Goal: Find specific page/section: Find specific page/section

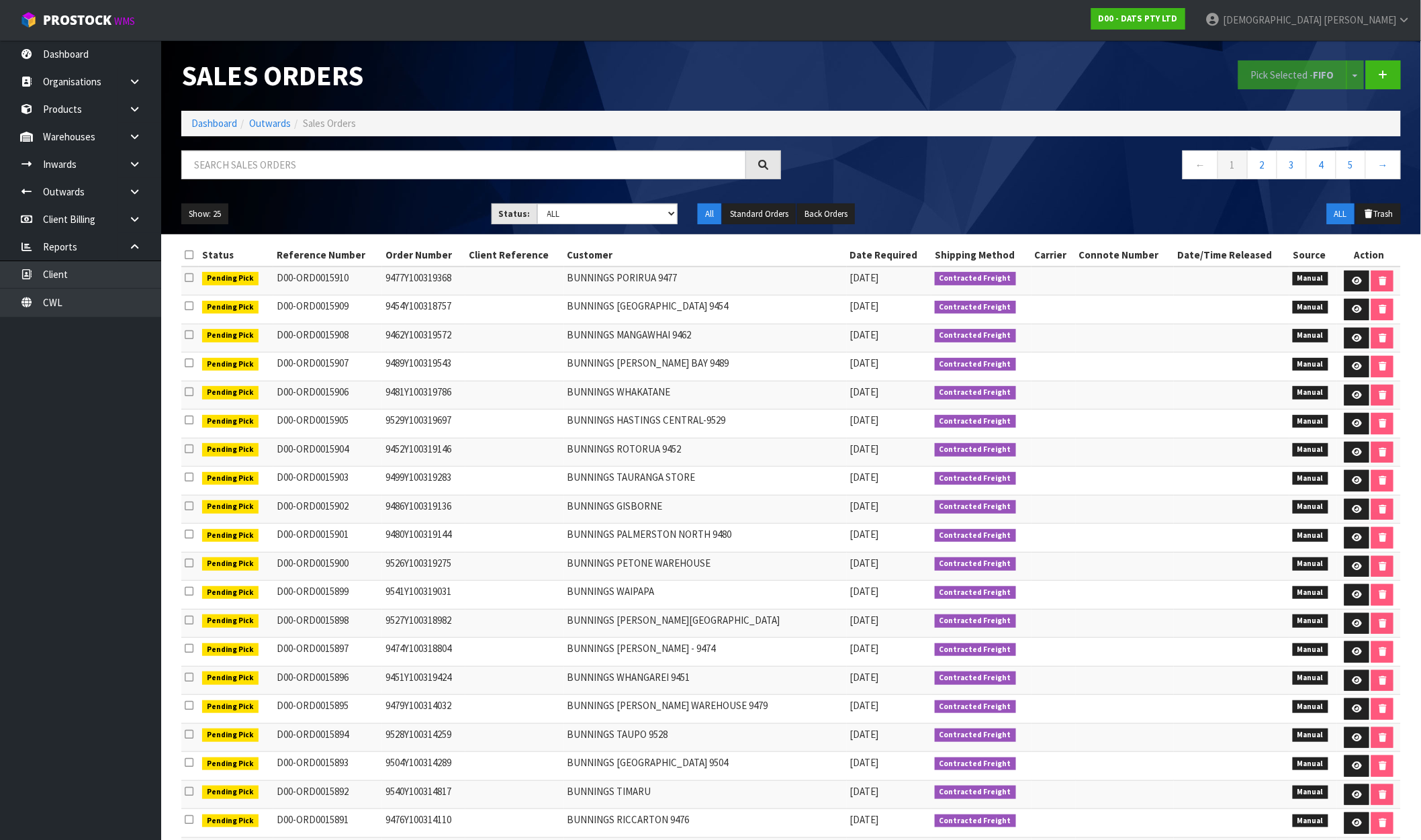
click at [1085, 61] on div "Pick Selected - FIFO Split button! FIFO - First In First Out FEFO - First Expir…" at bounding box center [1101, 75] width 620 height 69
click at [1387, 18] on span "[PERSON_NAME]" at bounding box center [1359, 20] width 72 height 13
click at [1372, 48] on link "Logout" at bounding box center [1367, 53] width 106 height 18
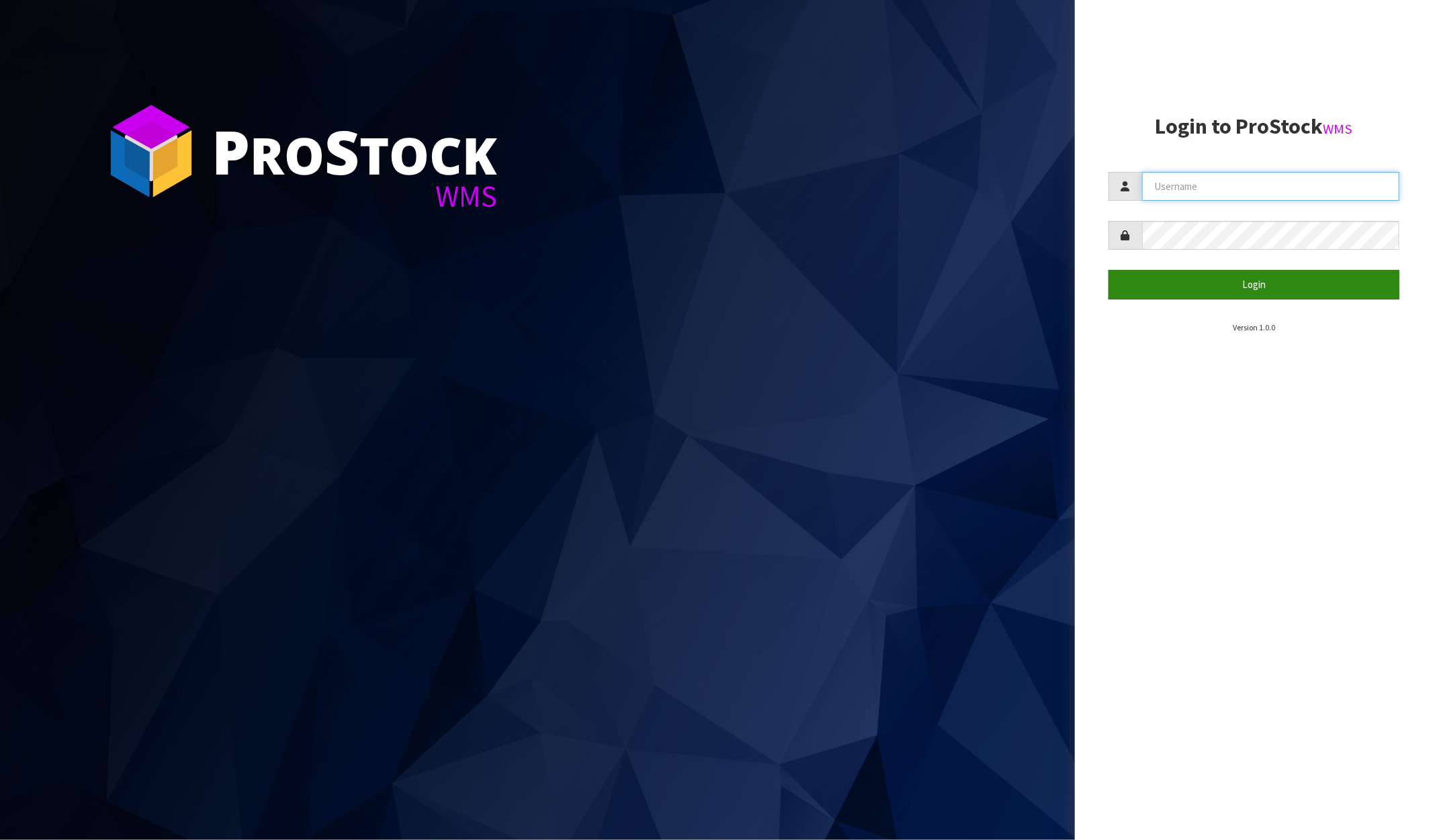
type input "[PERSON_NAME]"
click at [1230, 280] on button "Login" at bounding box center [1254, 284] width 291 height 29
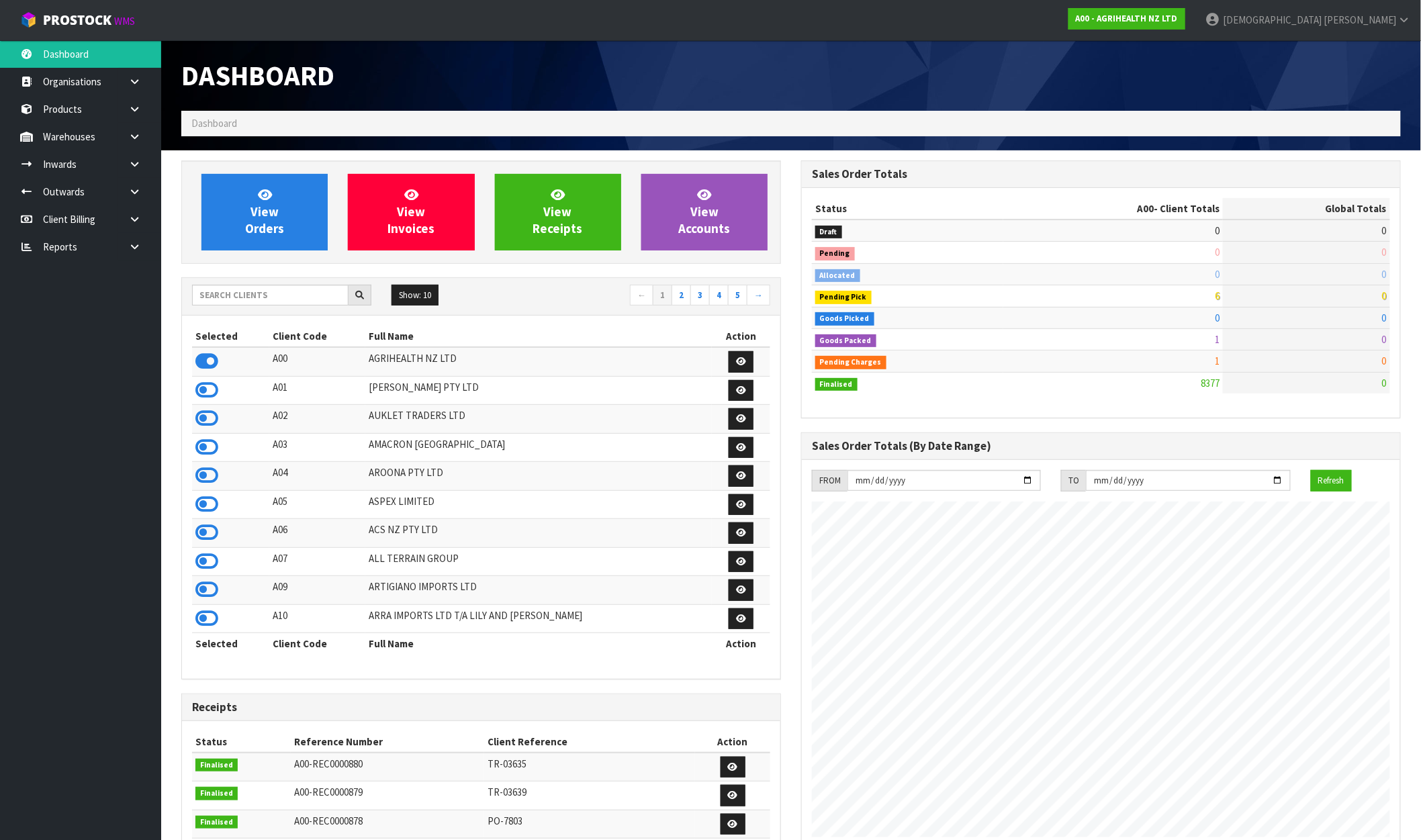
scroll to position [1017, 620]
click at [139, 245] on icon at bounding box center [134, 246] width 13 height 10
click at [62, 291] on link "CWL" at bounding box center [81, 302] width 161 height 27
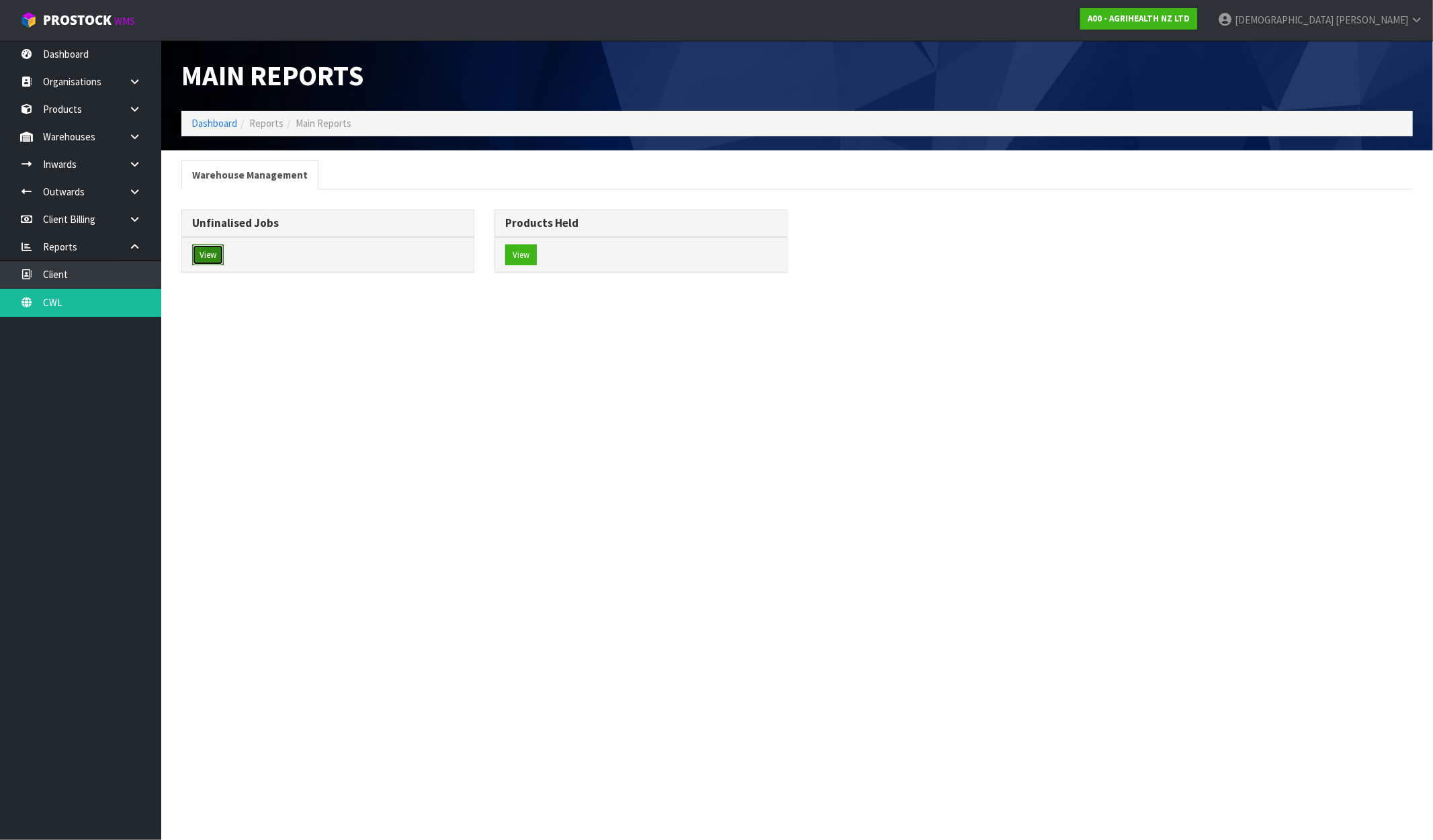
click at [197, 256] on button "View" at bounding box center [207, 255] width 31 height 21
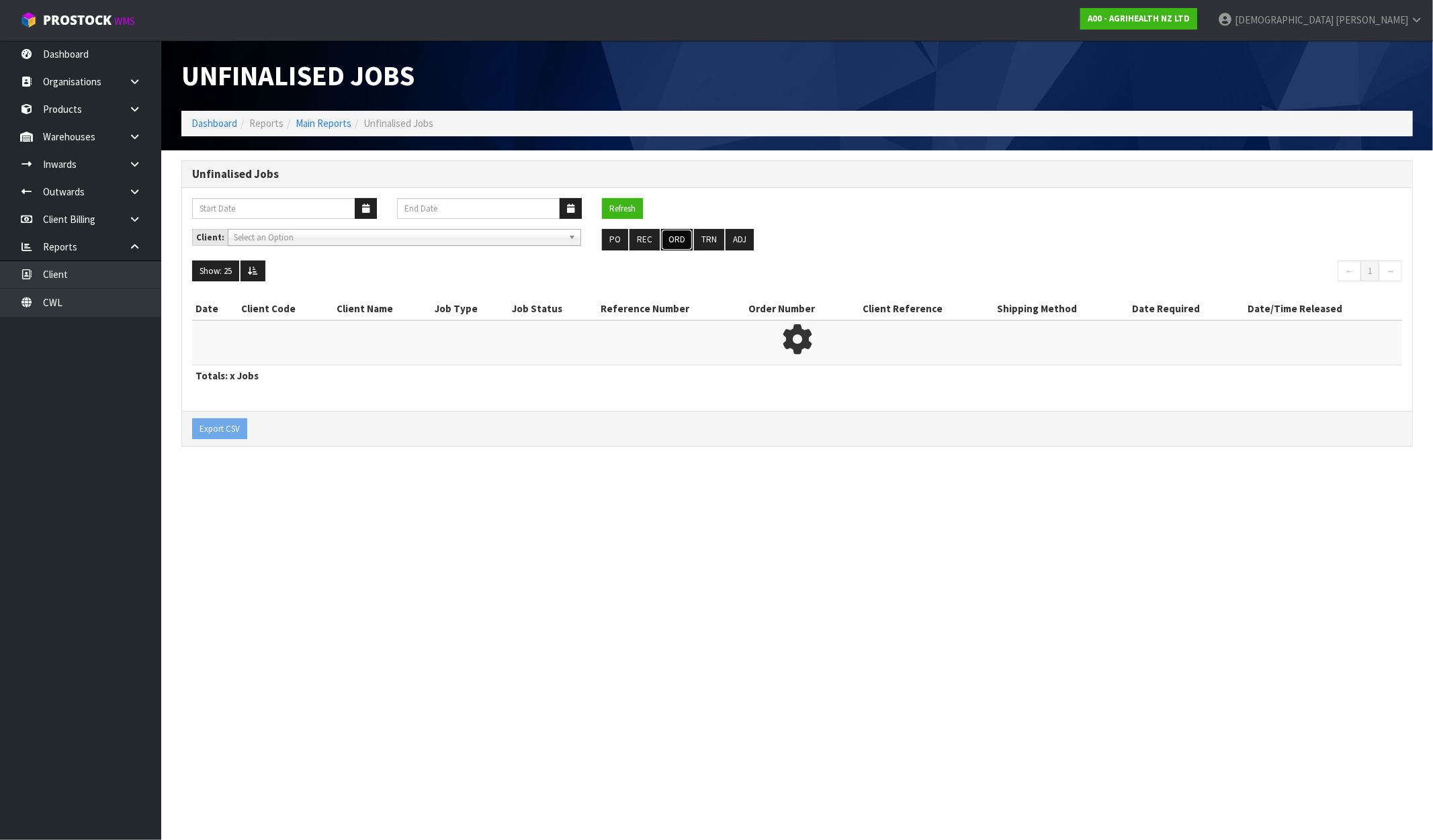
click at [682, 242] on button "ORD" at bounding box center [677, 240] width 31 height 21
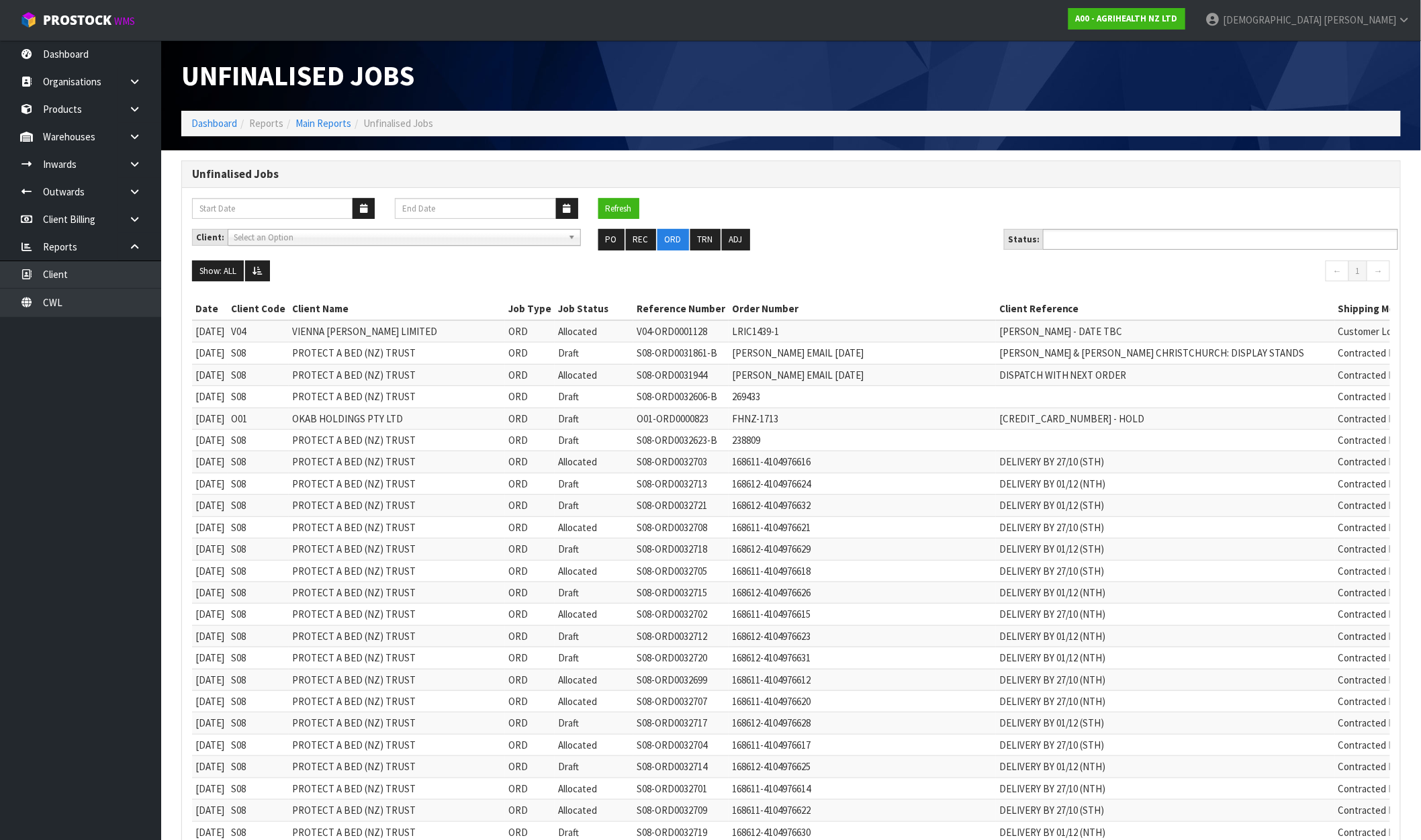
click at [1225, 244] on ul at bounding box center [1220, 239] width 355 height 21
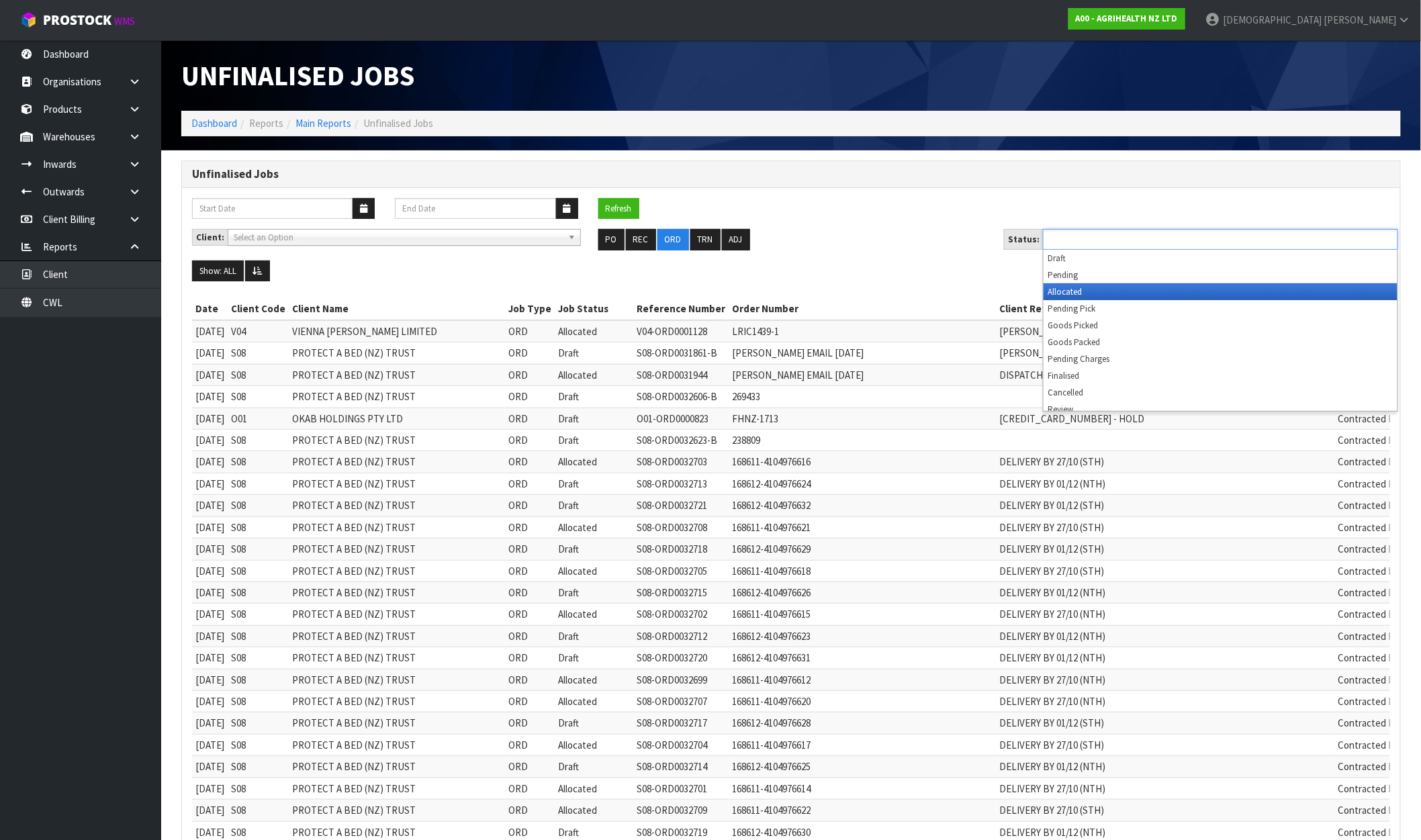
click at [1163, 292] on li "Allocated" at bounding box center [1220, 292] width 354 height 17
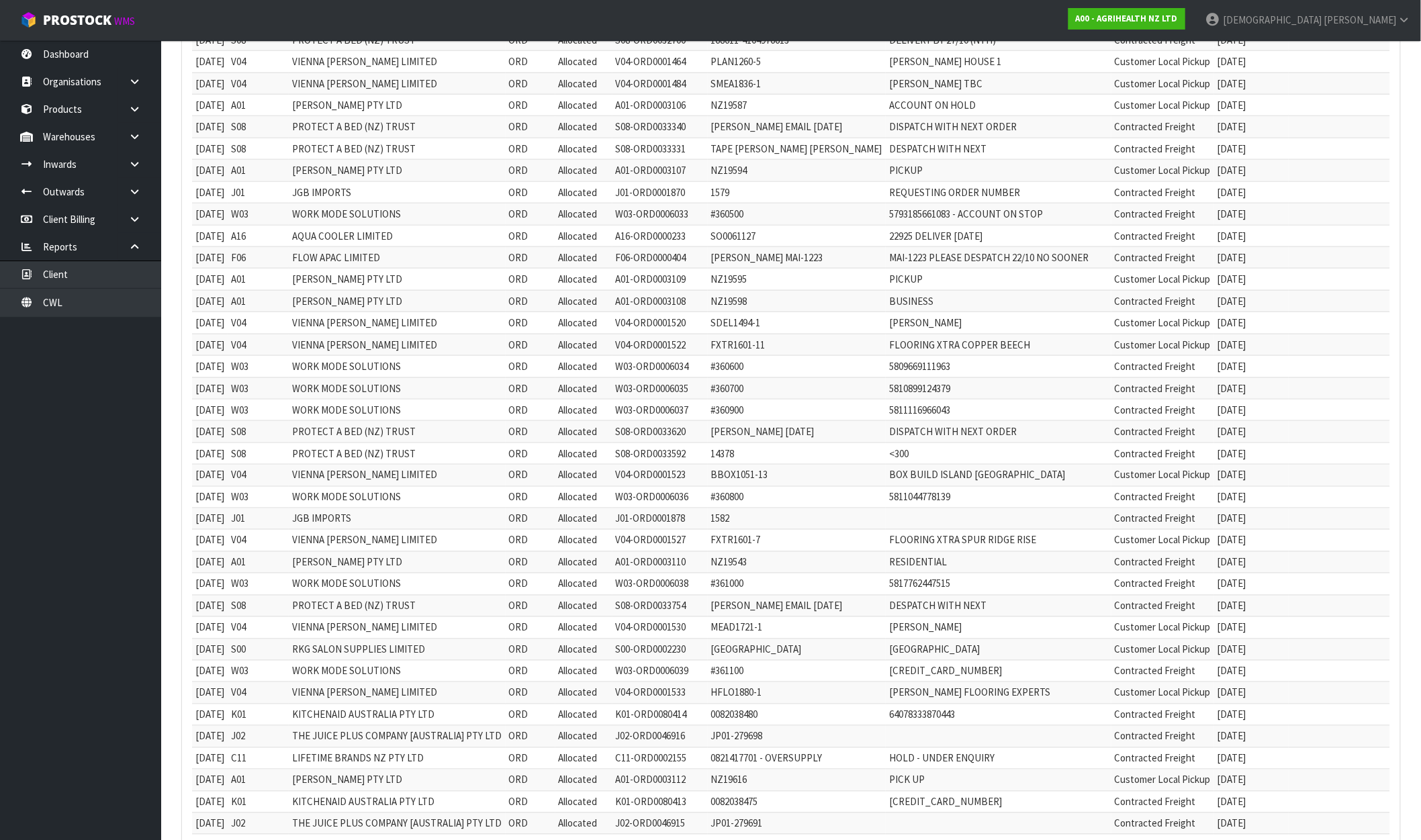
scroll to position [599, 0]
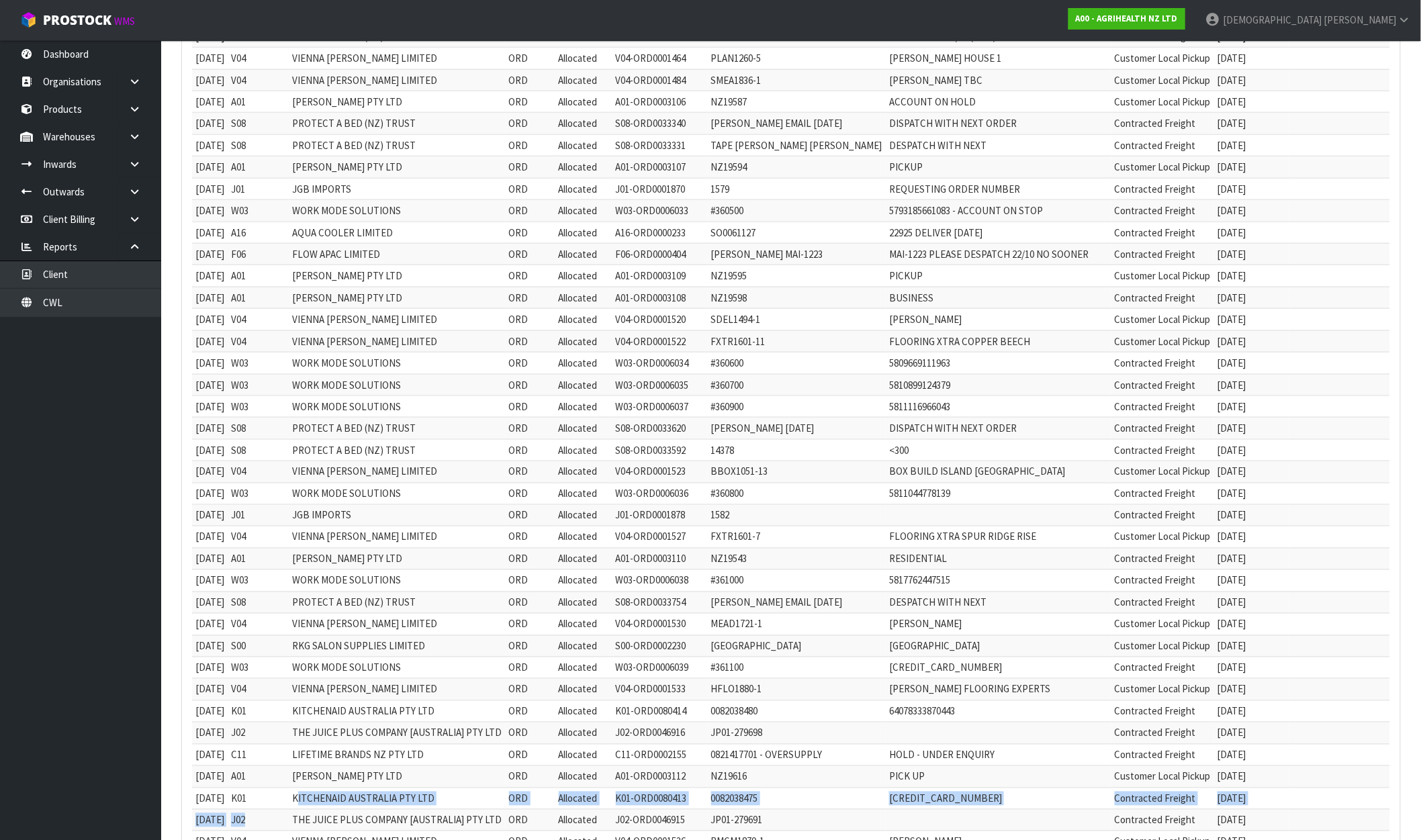
drag, startPoint x: 304, startPoint y: 826, endPoint x: 313, endPoint y: 793, distance: 34.2
click at [313, 793] on tbody "[DATE] V04 VIENNA [PERSON_NAME] LIMITED ORD Allocated V04-ORD0001128 LRIC1439-1…" at bounding box center [790, 308] width 1198 height 1176
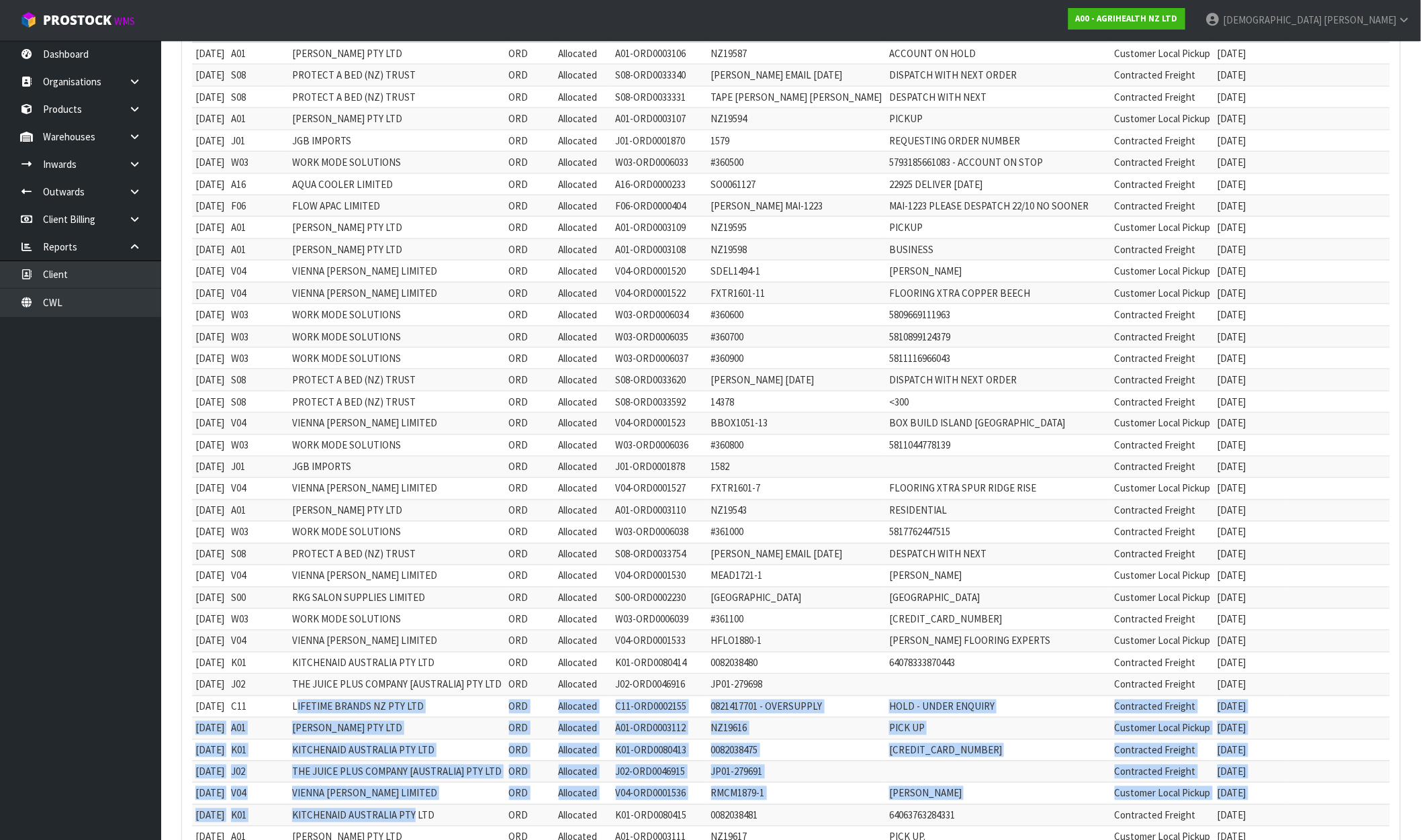
drag, startPoint x: 311, startPoint y: 754, endPoint x: 427, endPoint y: 829, distance: 138.1
click at [427, 829] on tbody "[DATE] V04 VIENNA [PERSON_NAME] LIMITED ORD Allocated V04-ORD0001128 LRIC1439-1…" at bounding box center [790, 260] width 1198 height 1176
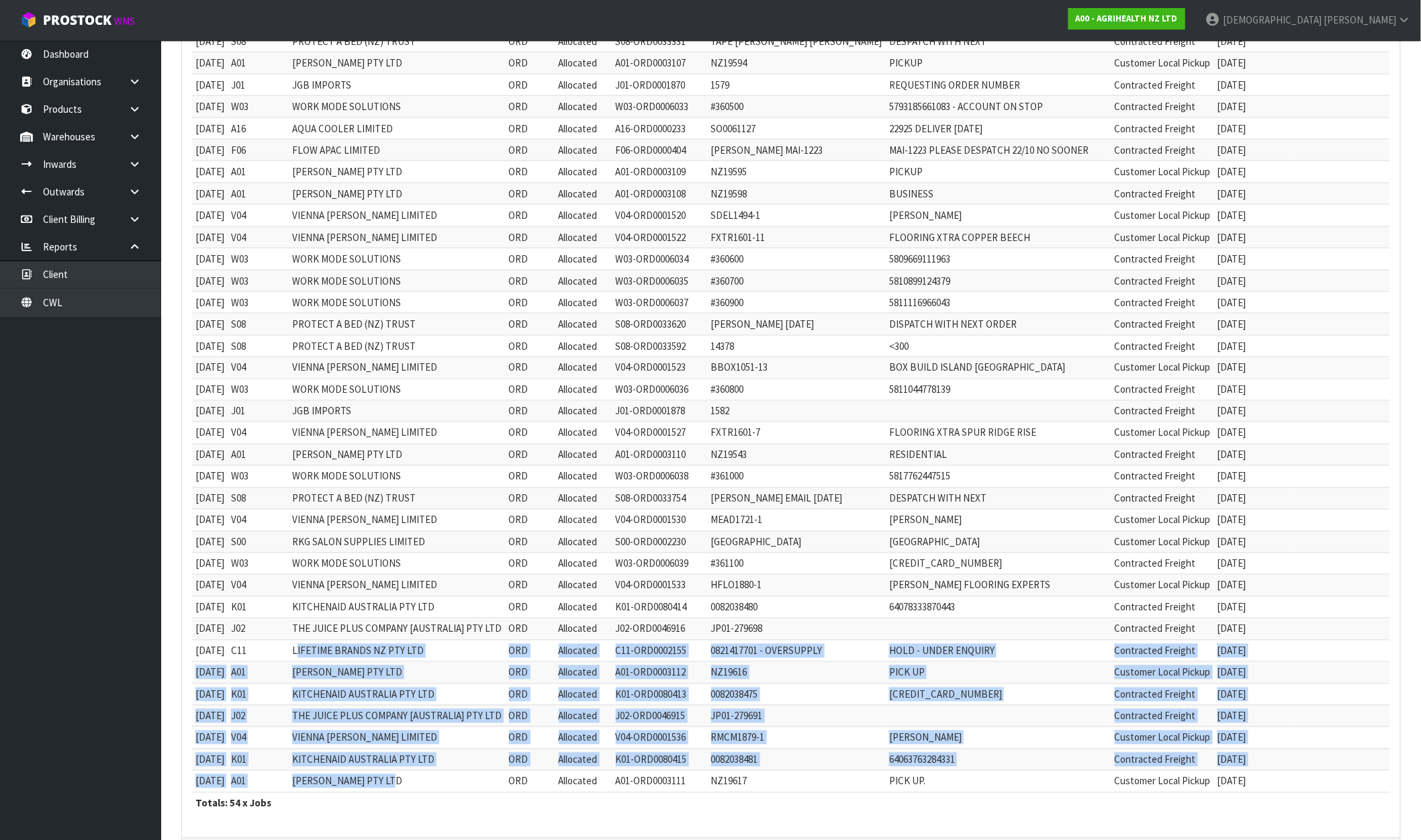
scroll to position [766, 0]
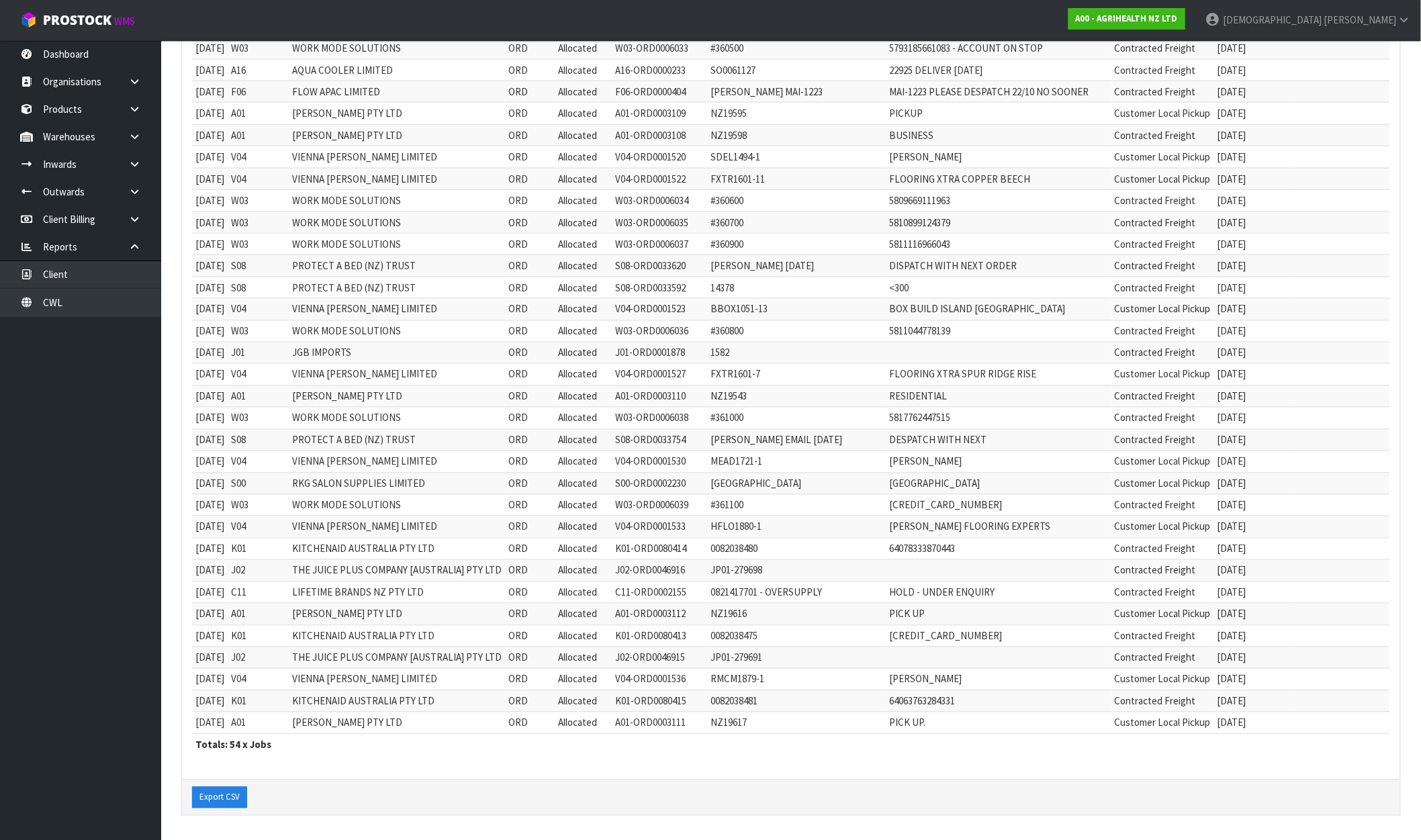
click at [357, 735] on th "Totals: 54 x Jobs" at bounding box center [790, 745] width 1198 height 21
drag, startPoint x: 310, startPoint y: 551, endPoint x: 441, endPoint y: 734, distance: 225.1
click at [441, 734] on table "Date Client Code Client Name Job Type Job Status Reference Number Order Number …" at bounding box center [790, 145] width 1198 height 1219
click at [97, 48] on link "Dashboard" at bounding box center [81, 54] width 161 height 27
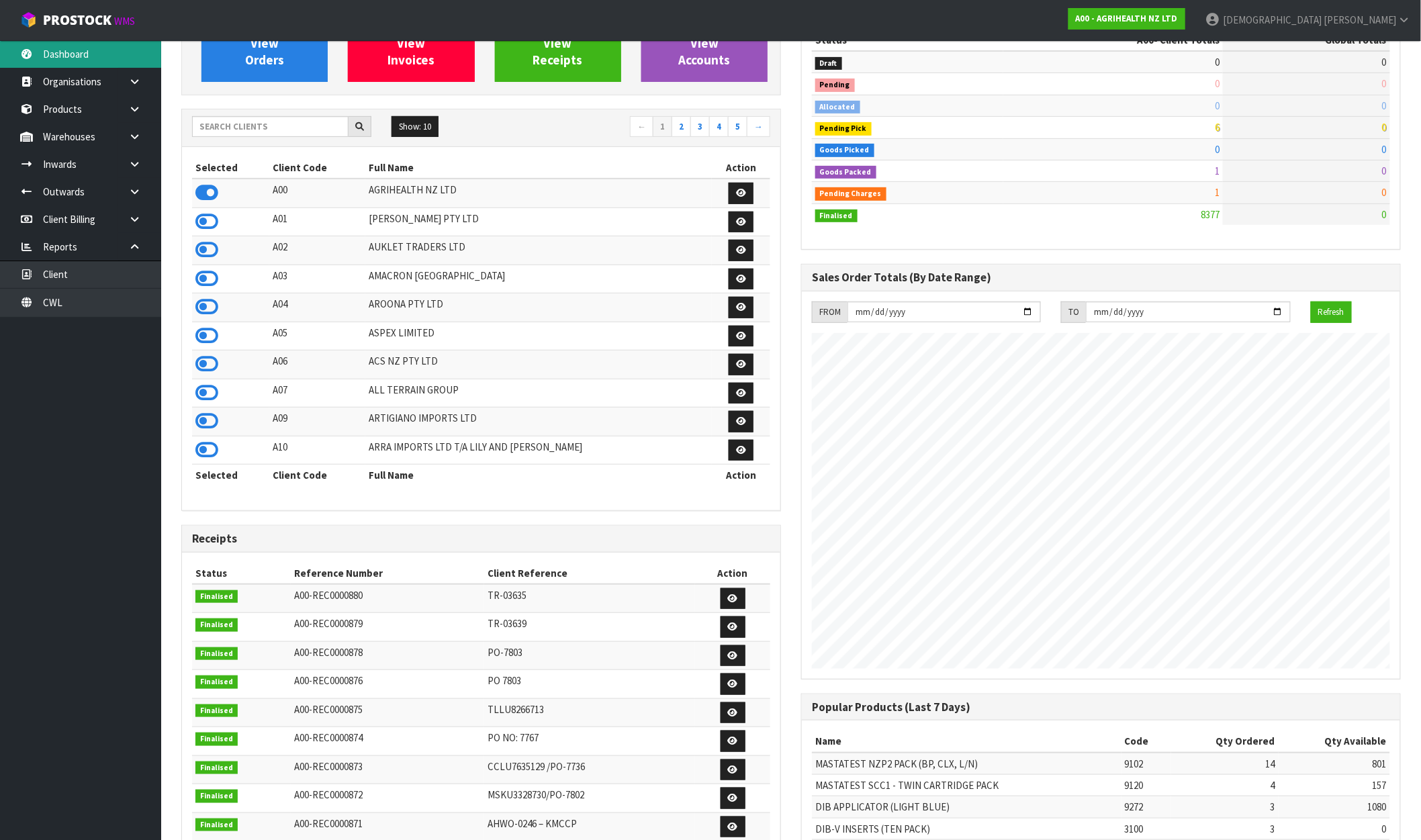
scroll to position [1017, 620]
click at [1196, 29] on div "A00 - AGRIHEALTH NZ LTD" at bounding box center [1127, 18] width 137 height 37
click at [1178, 22] on strong "A00 - AGRIHEALTH NZ LTD" at bounding box center [1127, 18] width 102 height 11
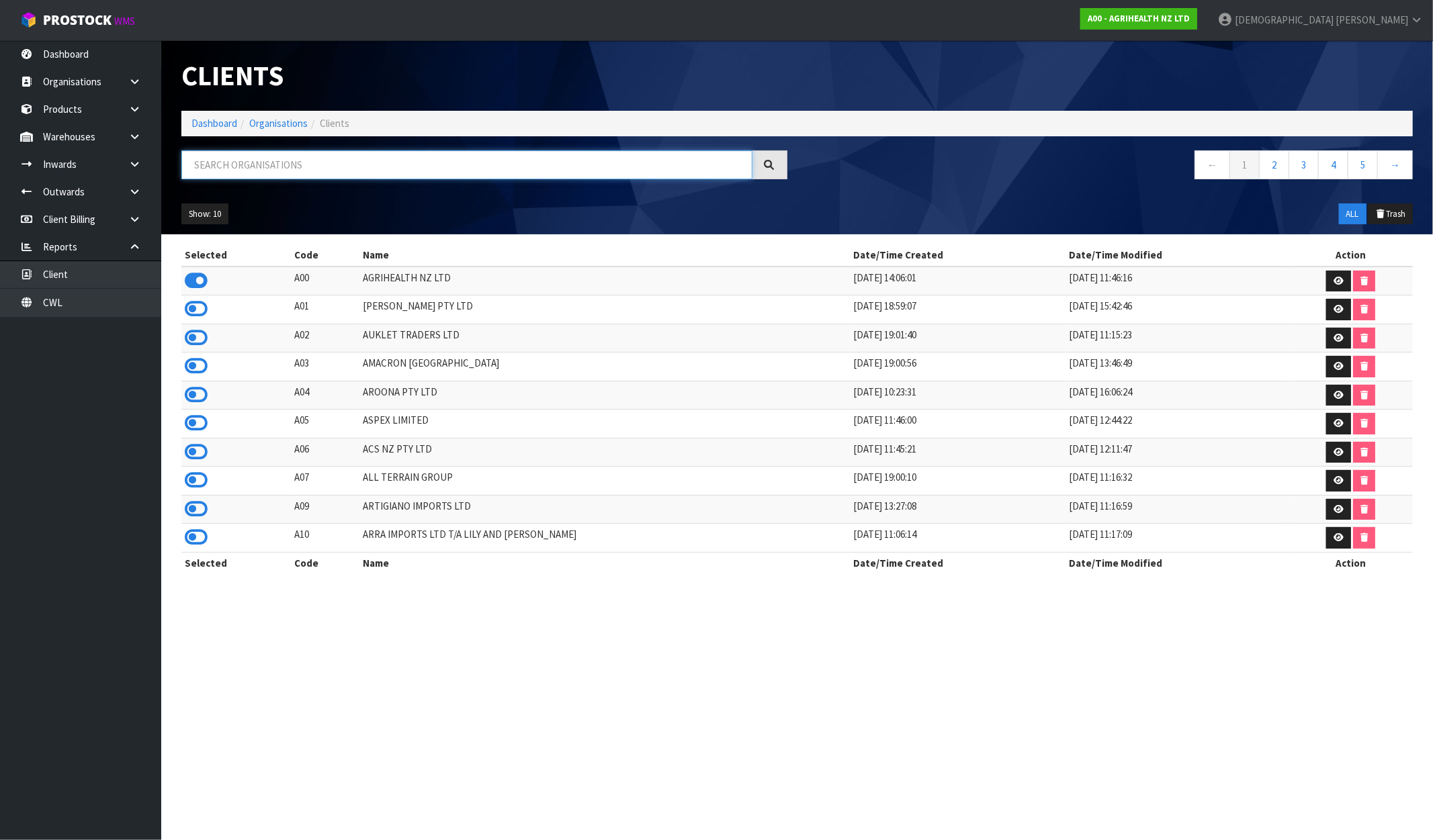
click at [347, 166] on input "text" at bounding box center [467, 165] width 571 height 29
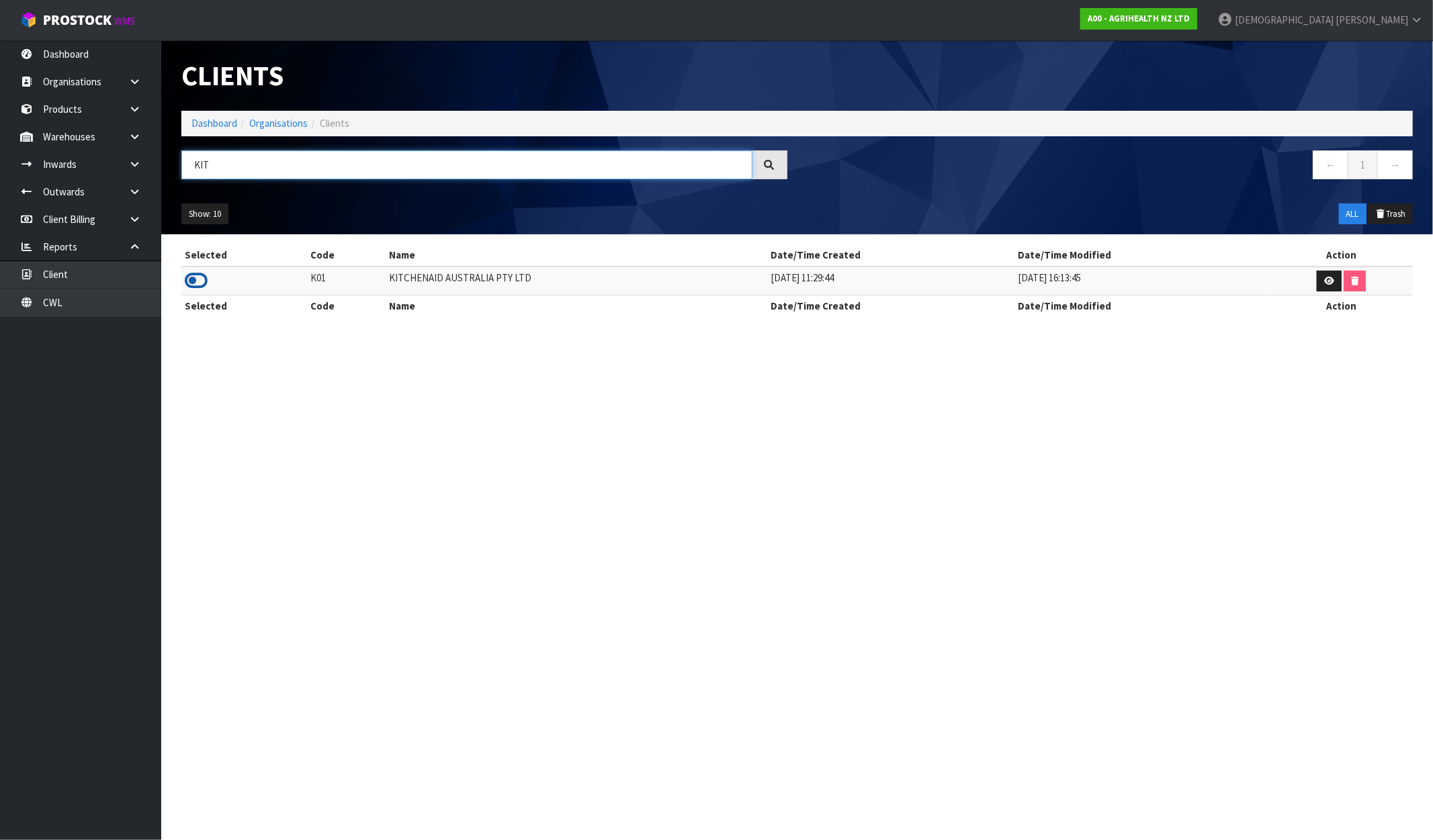
type input "KIT"
click at [186, 282] on icon at bounding box center [196, 280] width 23 height 20
click at [210, 124] on link "Dashboard" at bounding box center [214, 123] width 46 height 13
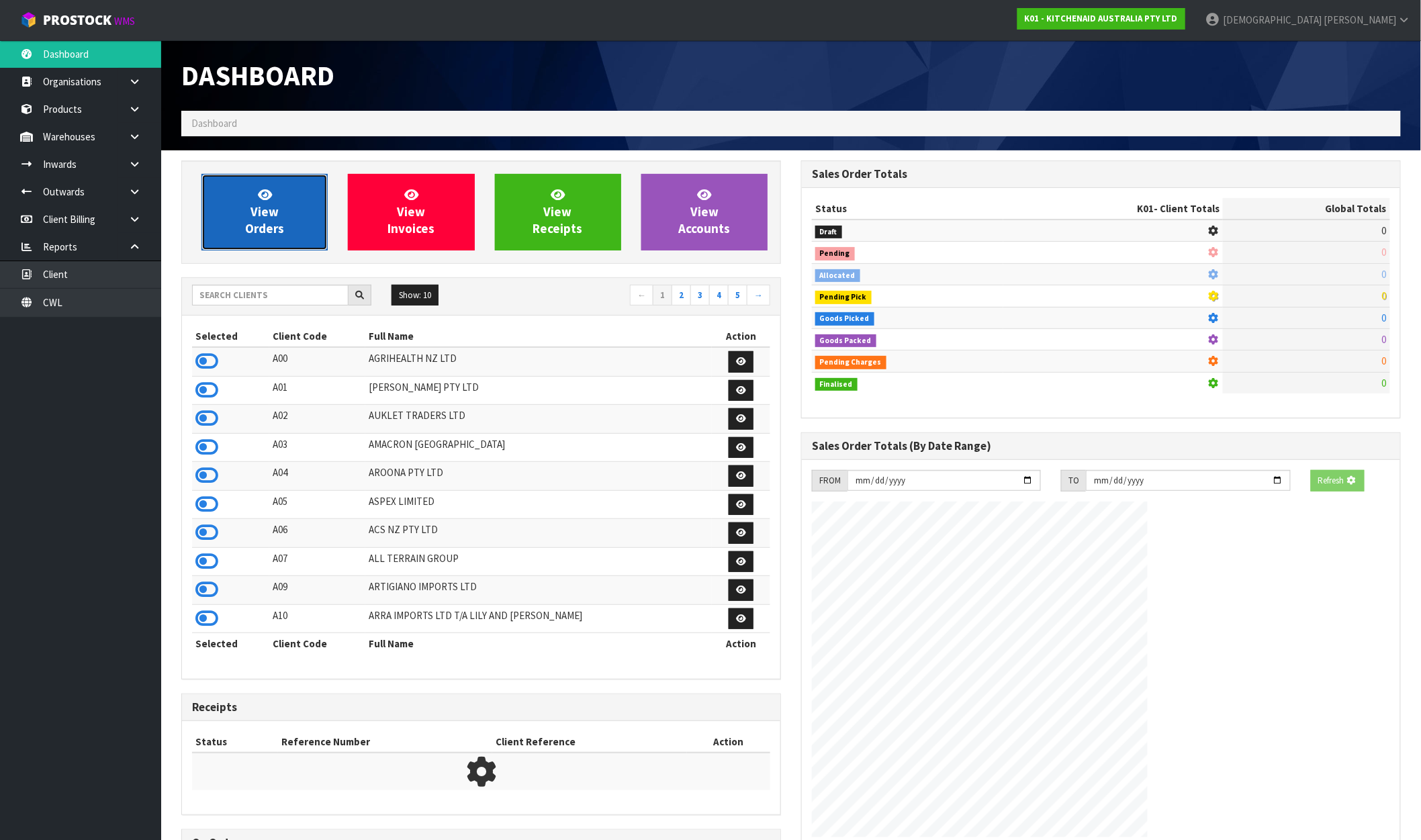
click at [231, 174] on link "View Orders" at bounding box center [265, 212] width 126 height 77
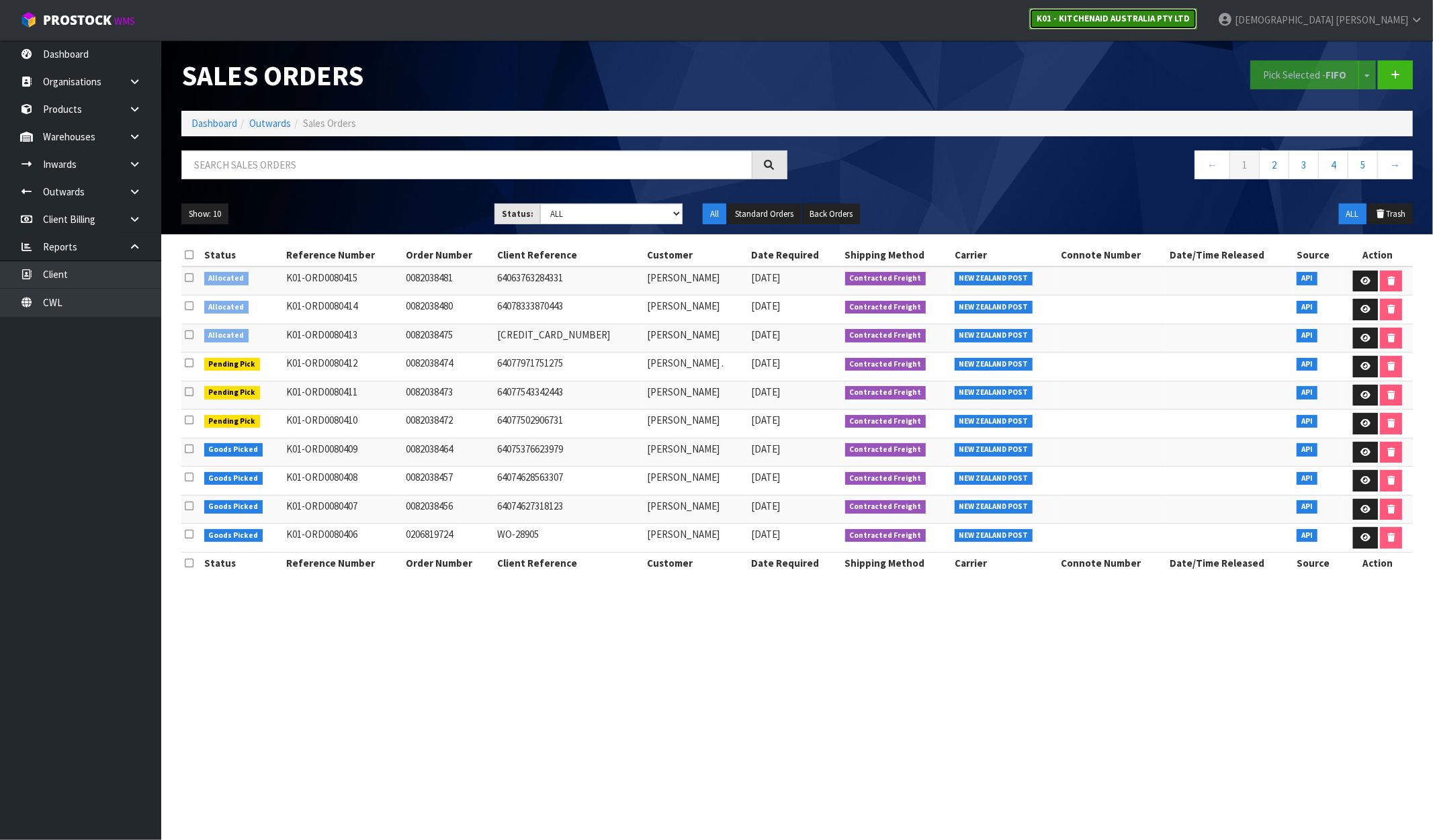
click at [1190, 13] on strong "K01 - KITCHENAID AUSTRALIA PTY LTD" at bounding box center [1113, 18] width 153 height 11
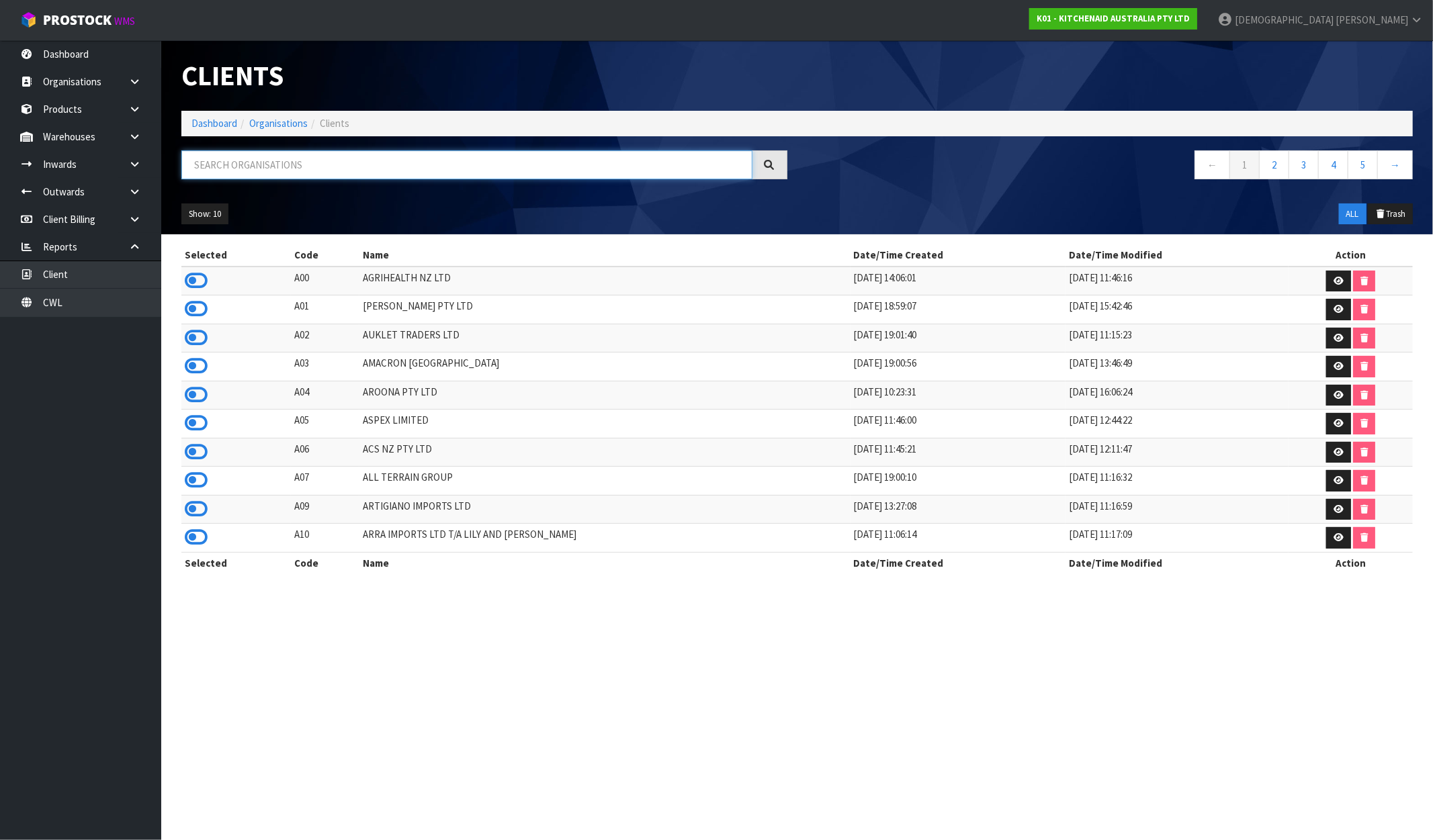
click at [266, 171] on input "text" at bounding box center [467, 165] width 571 height 29
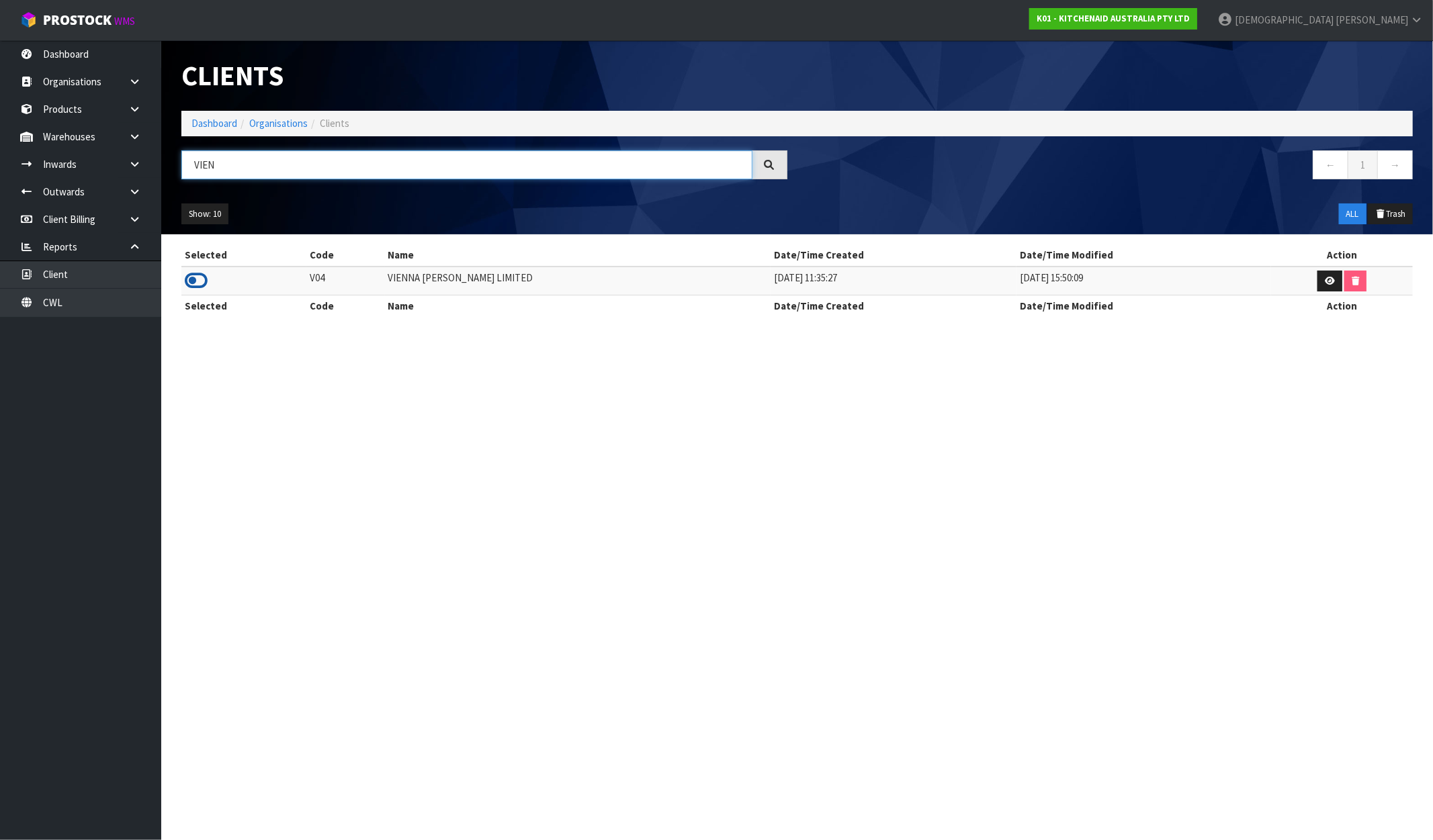
type input "VIEN"
click at [195, 283] on icon at bounding box center [196, 280] width 23 height 20
click at [226, 117] on link "Dashboard" at bounding box center [214, 123] width 46 height 13
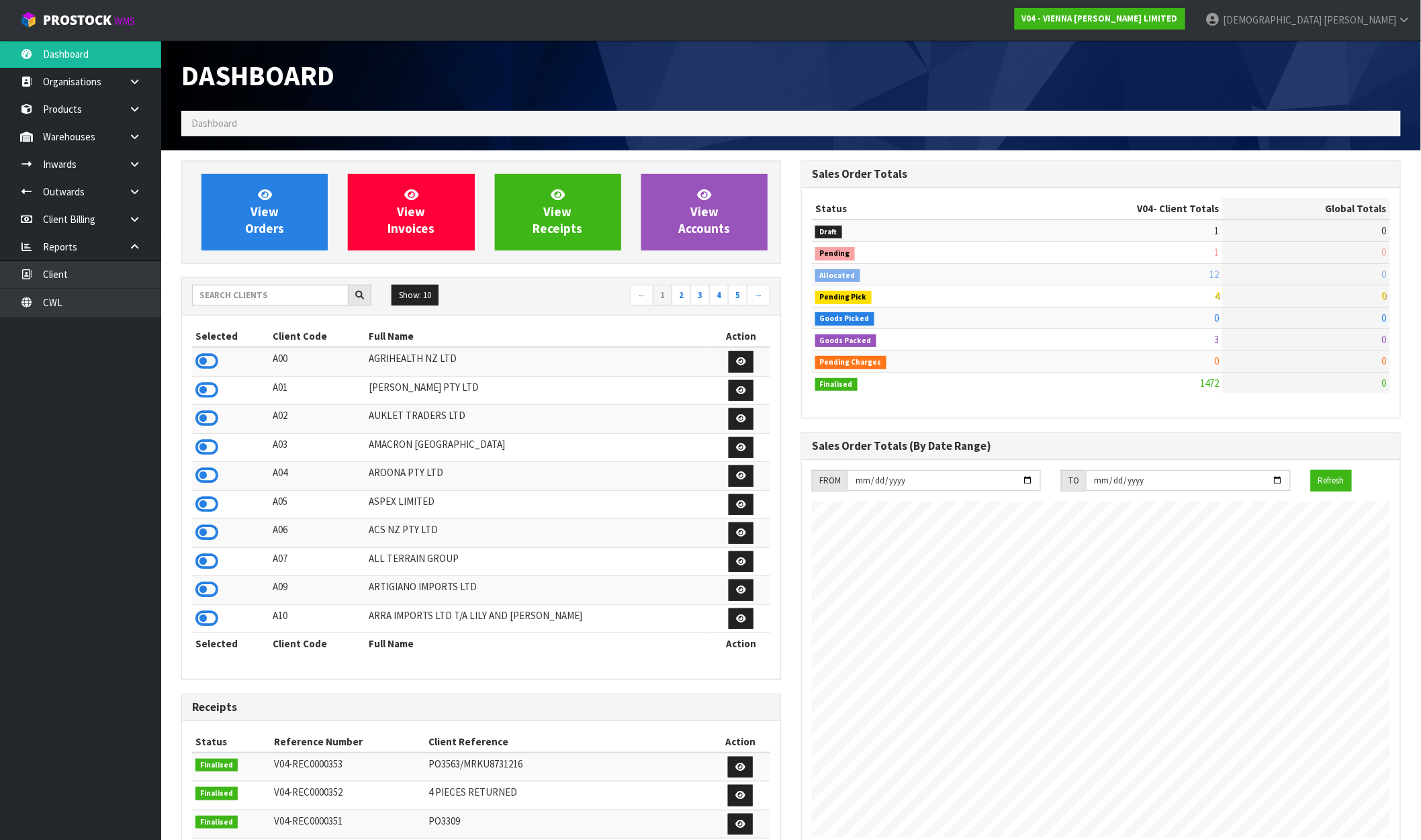
scroll to position [974, 620]
click at [310, 228] on link "View Orders" at bounding box center [265, 212] width 126 height 77
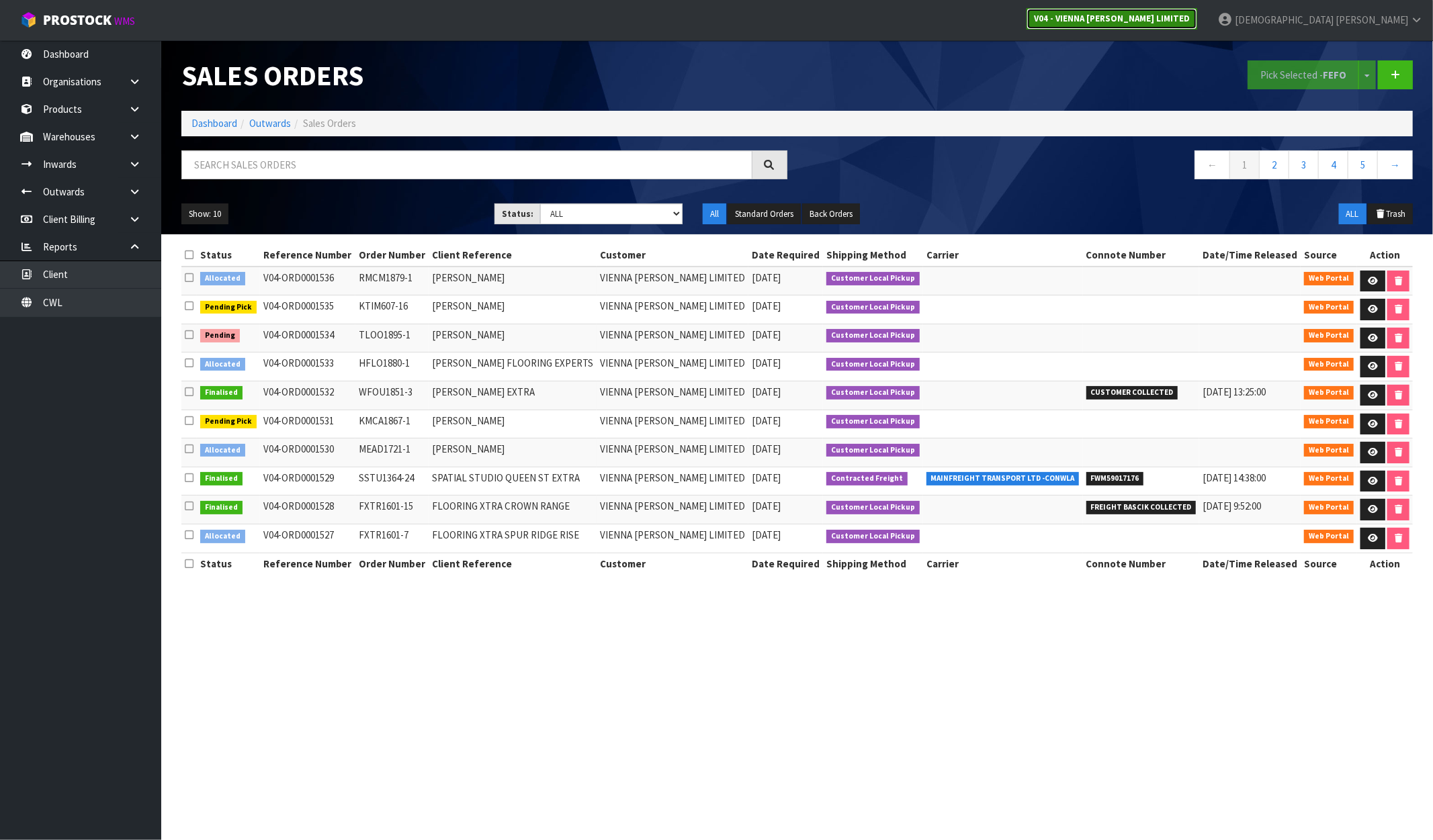
click at [1190, 17] on strong "V04 - VIENNA [PERSON_NAME] LIMITED" at bounding box center [1112, 18] width 156 height 11
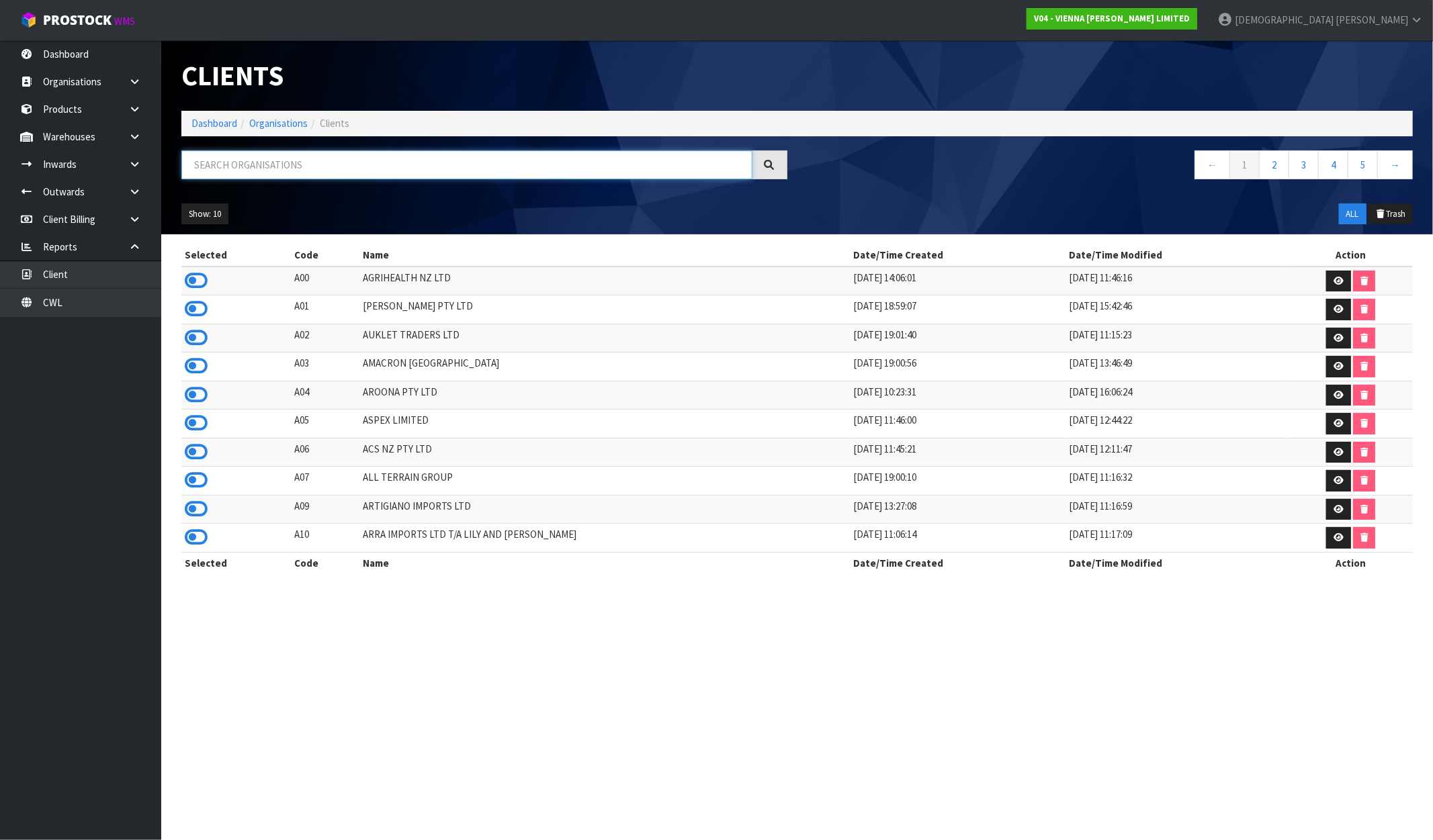
click at [310, 171] on input "text" at bounding box center [467, 165] width 571 height 29
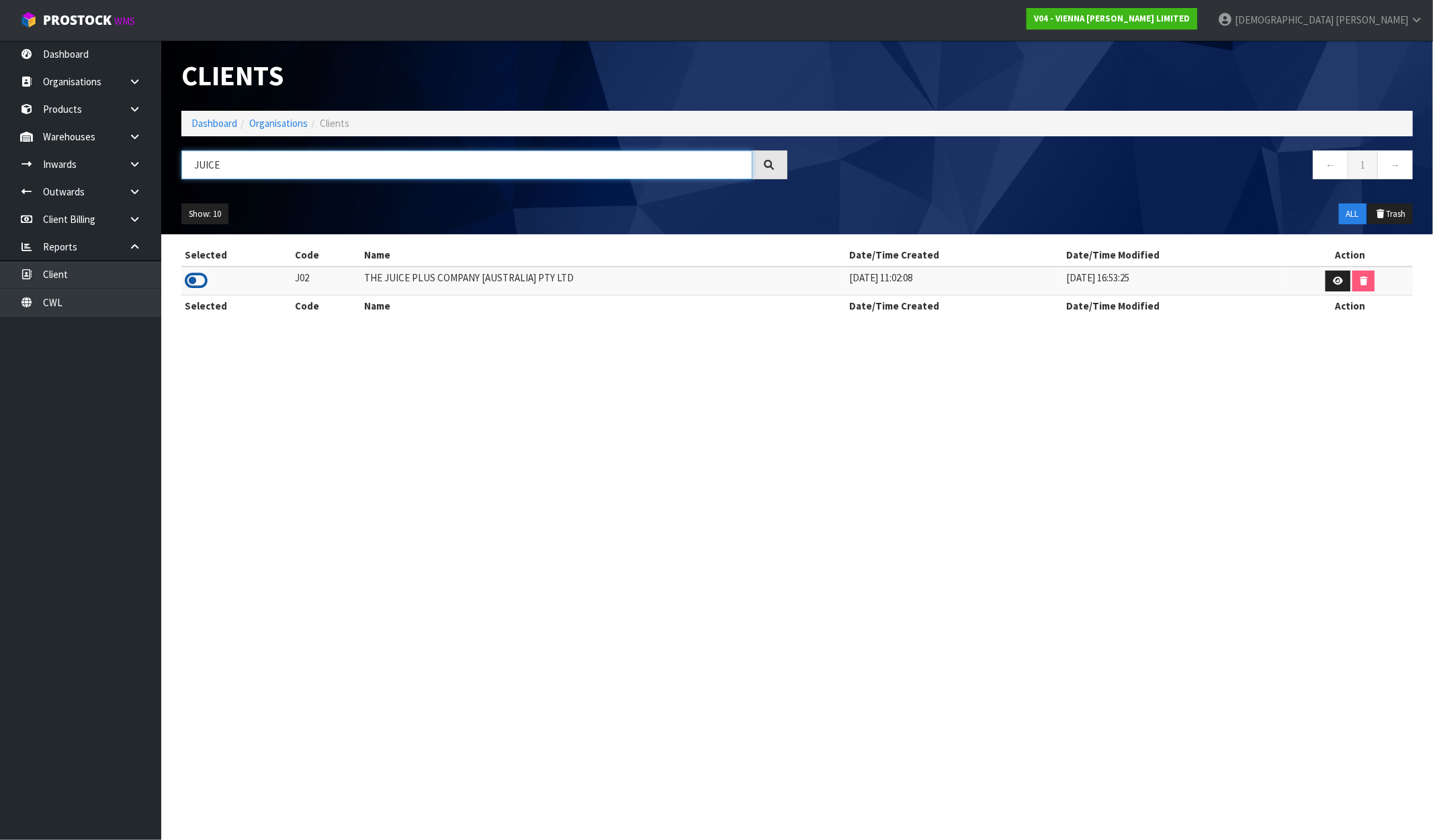
type input "JUICE"
click at [195, 279] on icon at bounding box center [196, 280] width 23 height 20
click at [215, 117] on li "Dashboard" at bounding box center [214, 123] width 46 height 14
click at [216, 122] on link "Dashboard" at bounding box center [214, 123] width 46 height 13
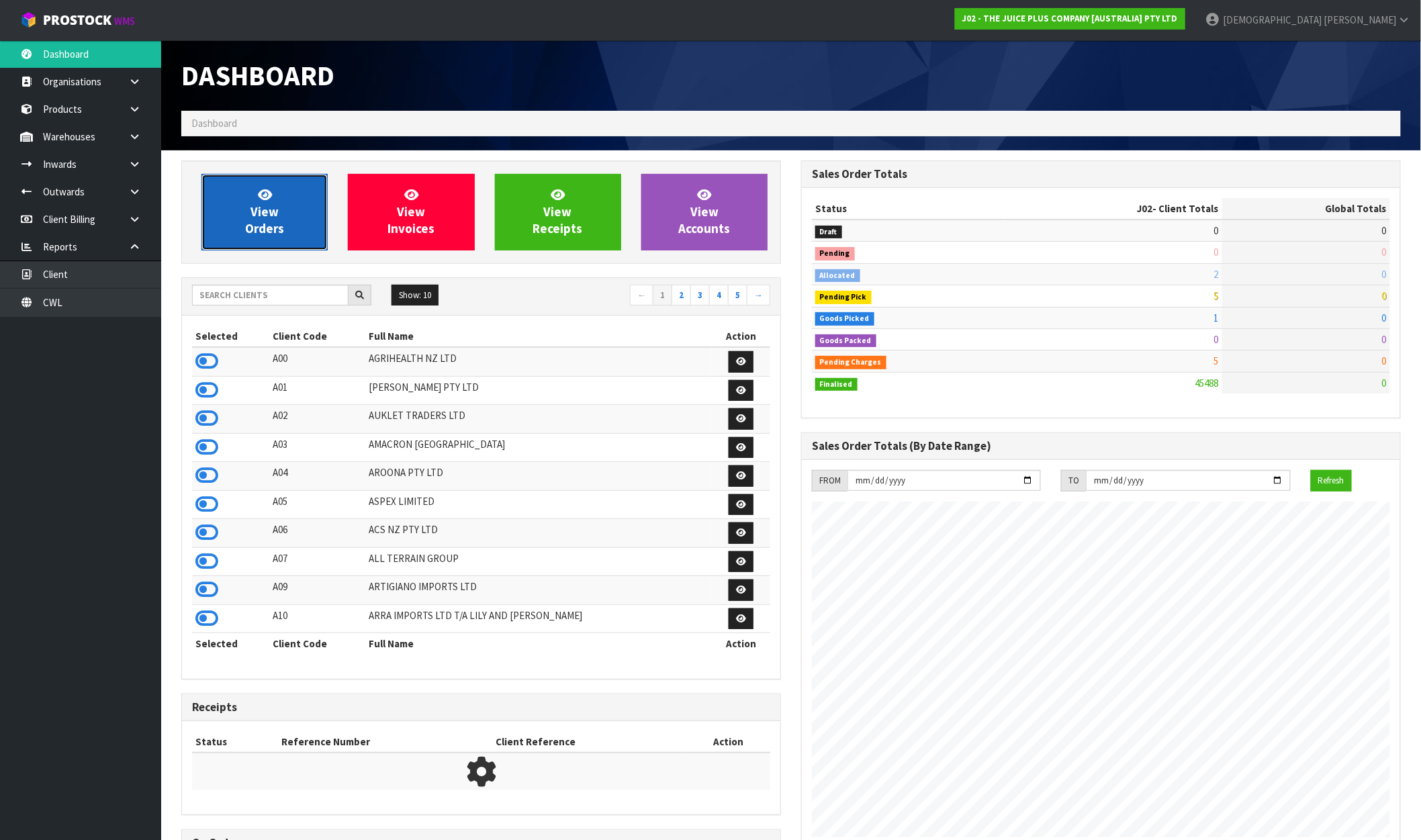
scroll to position [1017, 620]
click at [251, 192] on link "View Orders" at bounding box center [265, 212] width 126 height 77
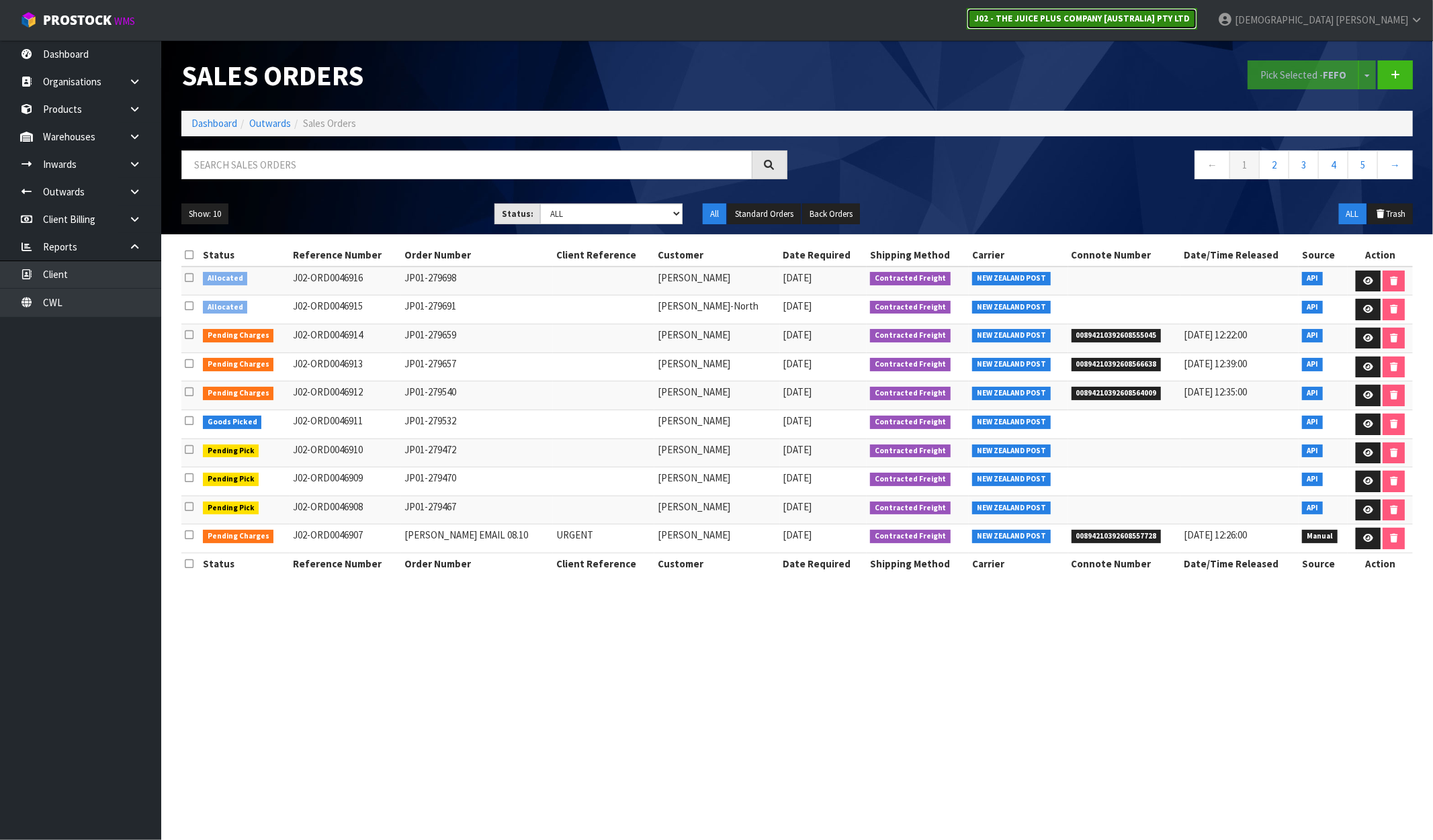
click at [1197, 25] on link "J02 - THE JUICE PLUS COMPANY [AUSTRALIA] PTY LTD" at bounding box center [1082, 19] width 230 height 21
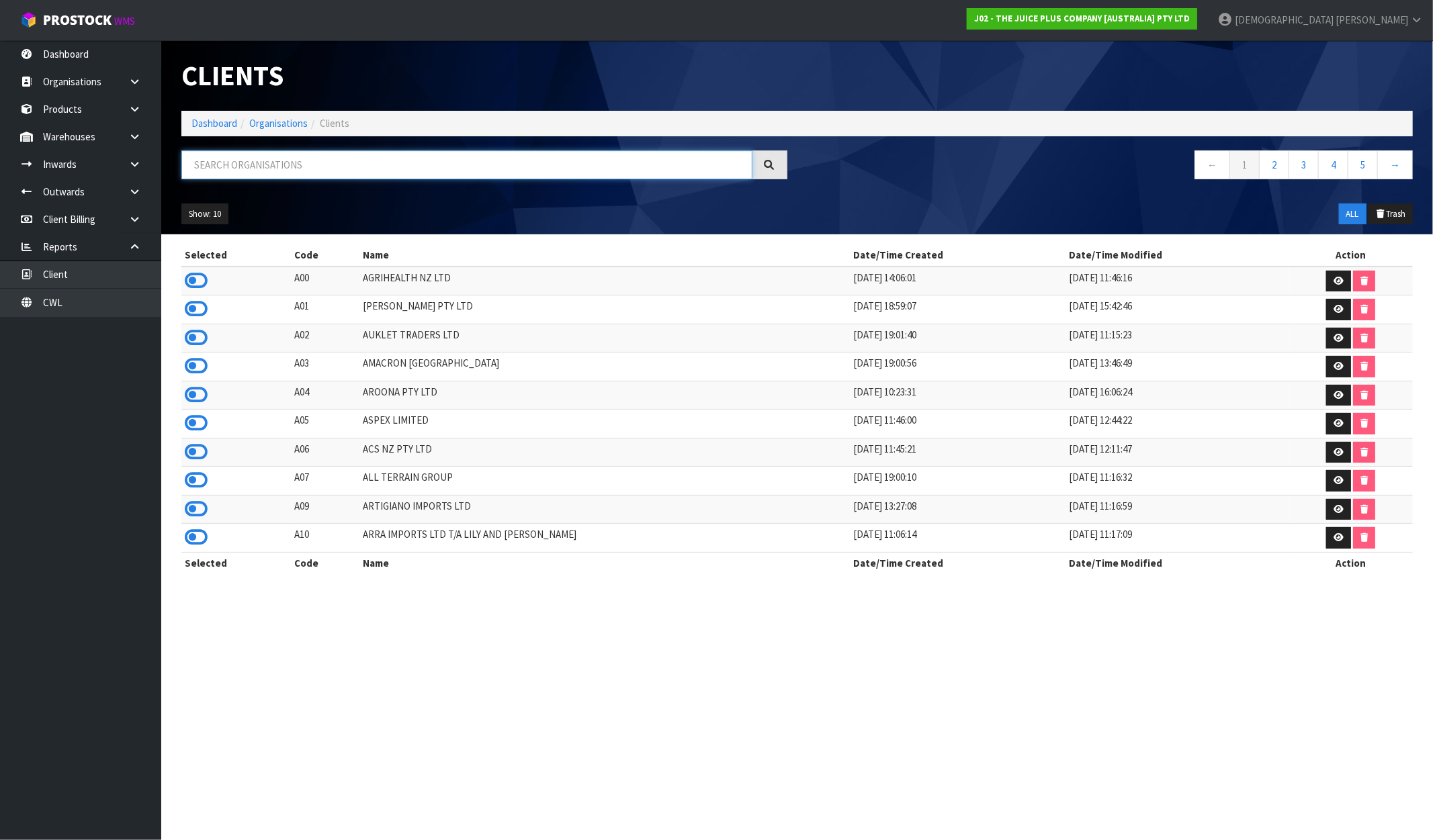
click at [368, 176] on input "text" at bounding box center [467, 165] width 571 height 29
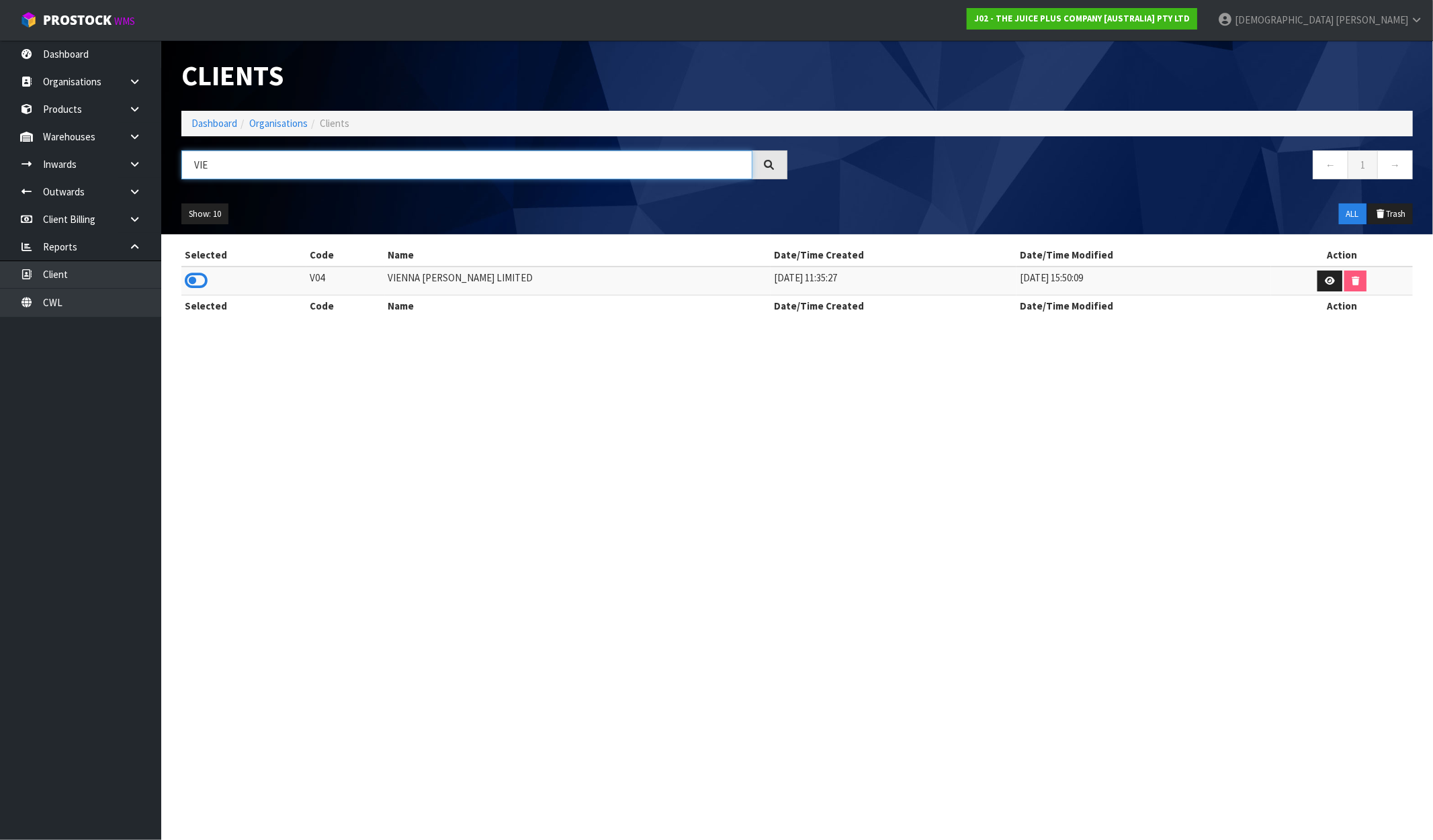
type input "VIE"
click at [216, 284] on td at bounding box center [244, 281] width 125 height 29
click at [195, 284] on icon at bounding box center [196, 280] width 23 height 20
click at [212, 122] on link "Dashboard" at bounding box center [214, 123] width 46 height 13
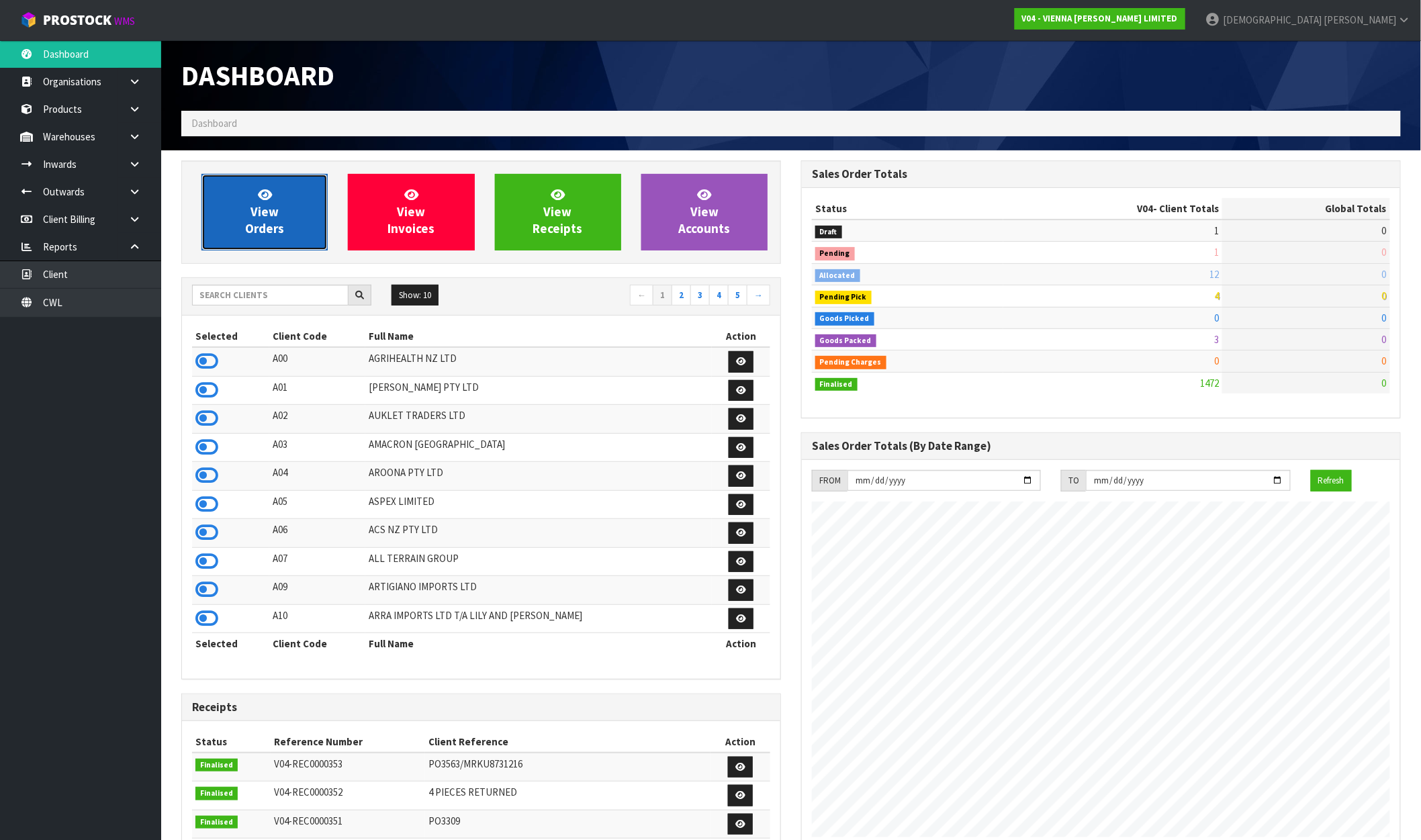
scroll to position [974, 620]
click at [286, 228] on link "View Orders" at bounding box center [265, 212] width 126 height 77
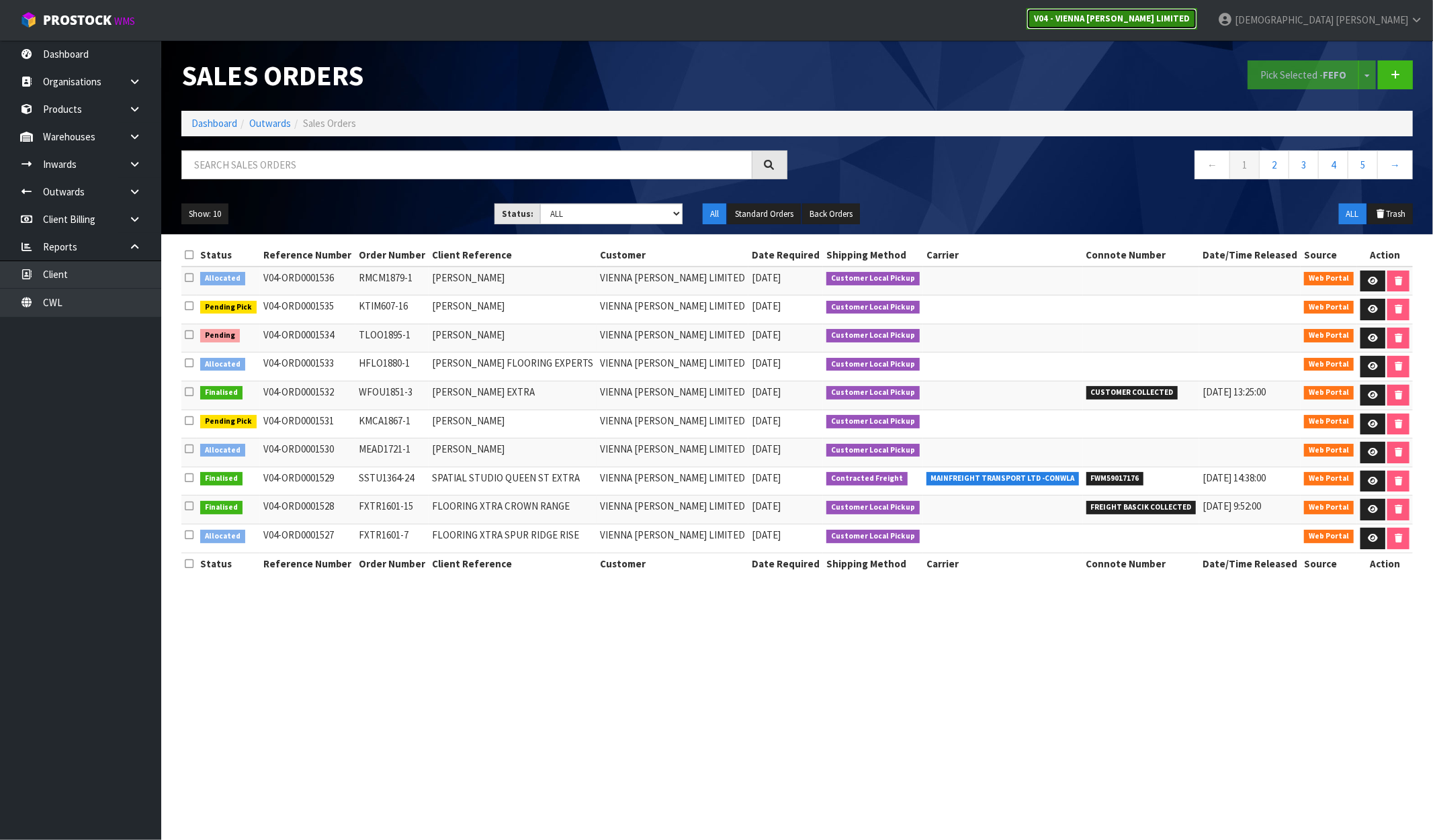
click at [1197, 28] on link "V04 - VIENNA [PERSON_NAME] LIMITED" at bounding box center [1112, 19] width 171 height 21
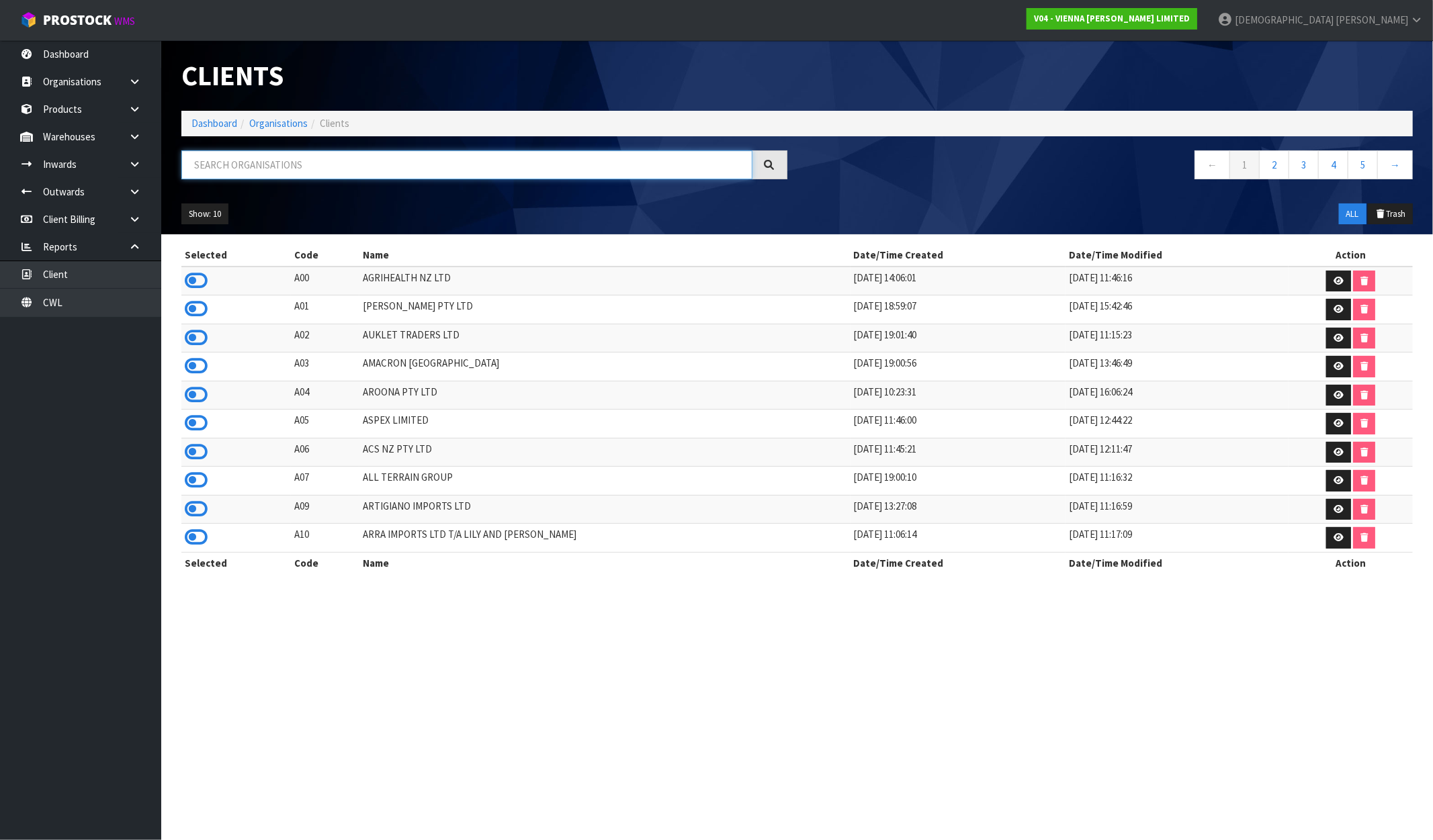
click at [272, 171] on input "text" at bounding box center [467, 165] width 571 height 29
click at [54, 50] on link "Dashboard" at bounding box center [81, 54] width 162 height 27
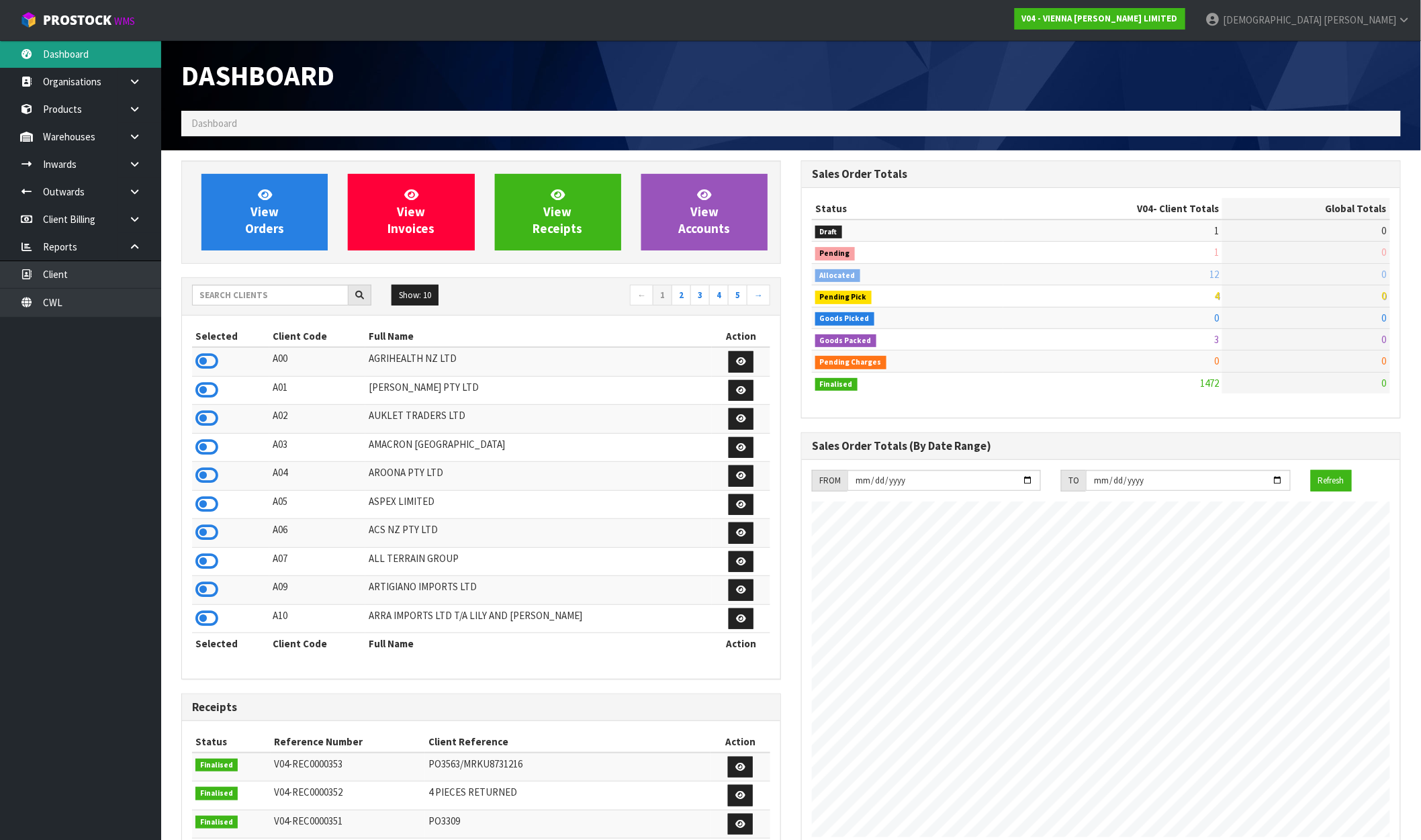
scroll to position [974, 620]
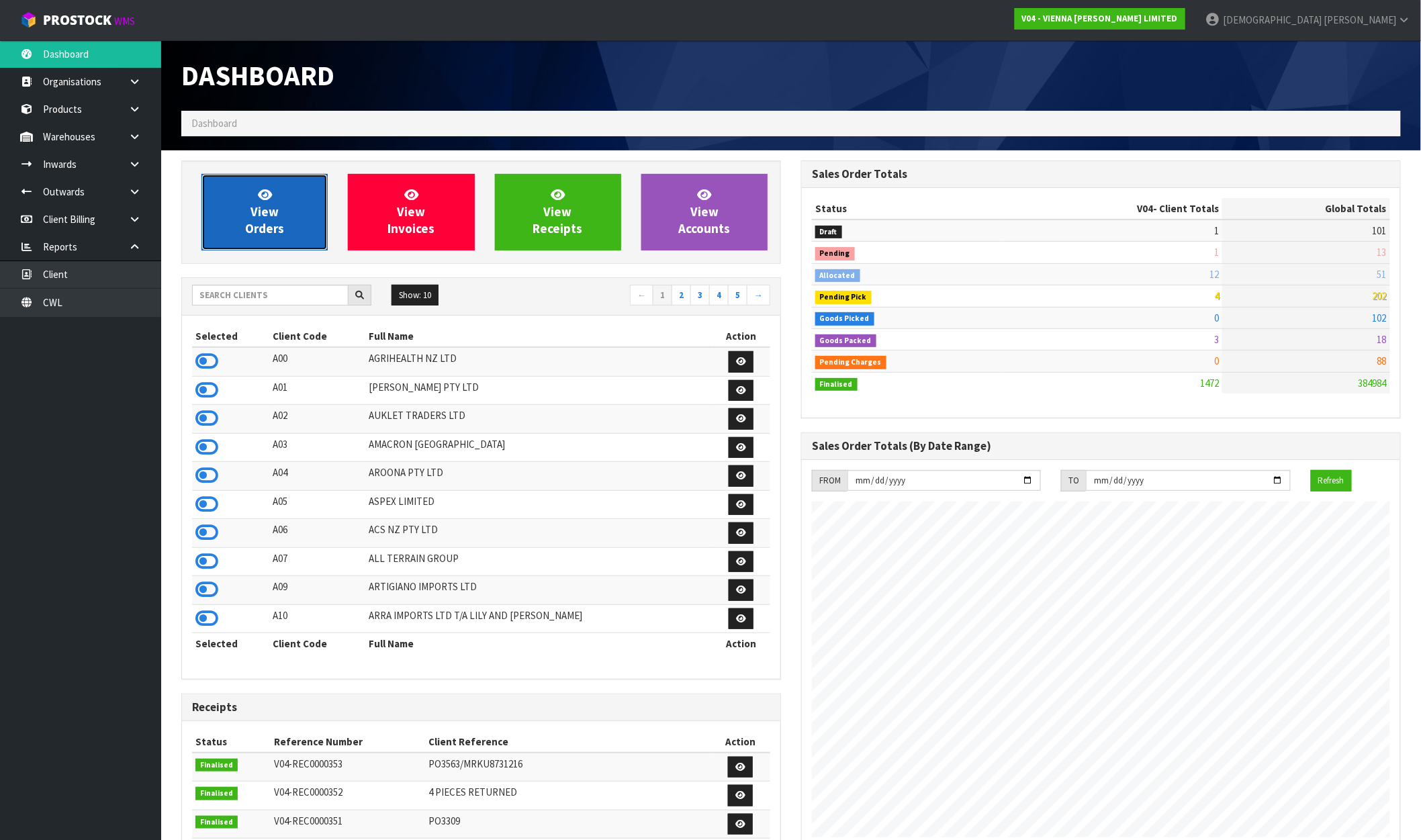
click at [296, 247] on link "View Orders" at bounding box center [265, 212] width 126 height 77
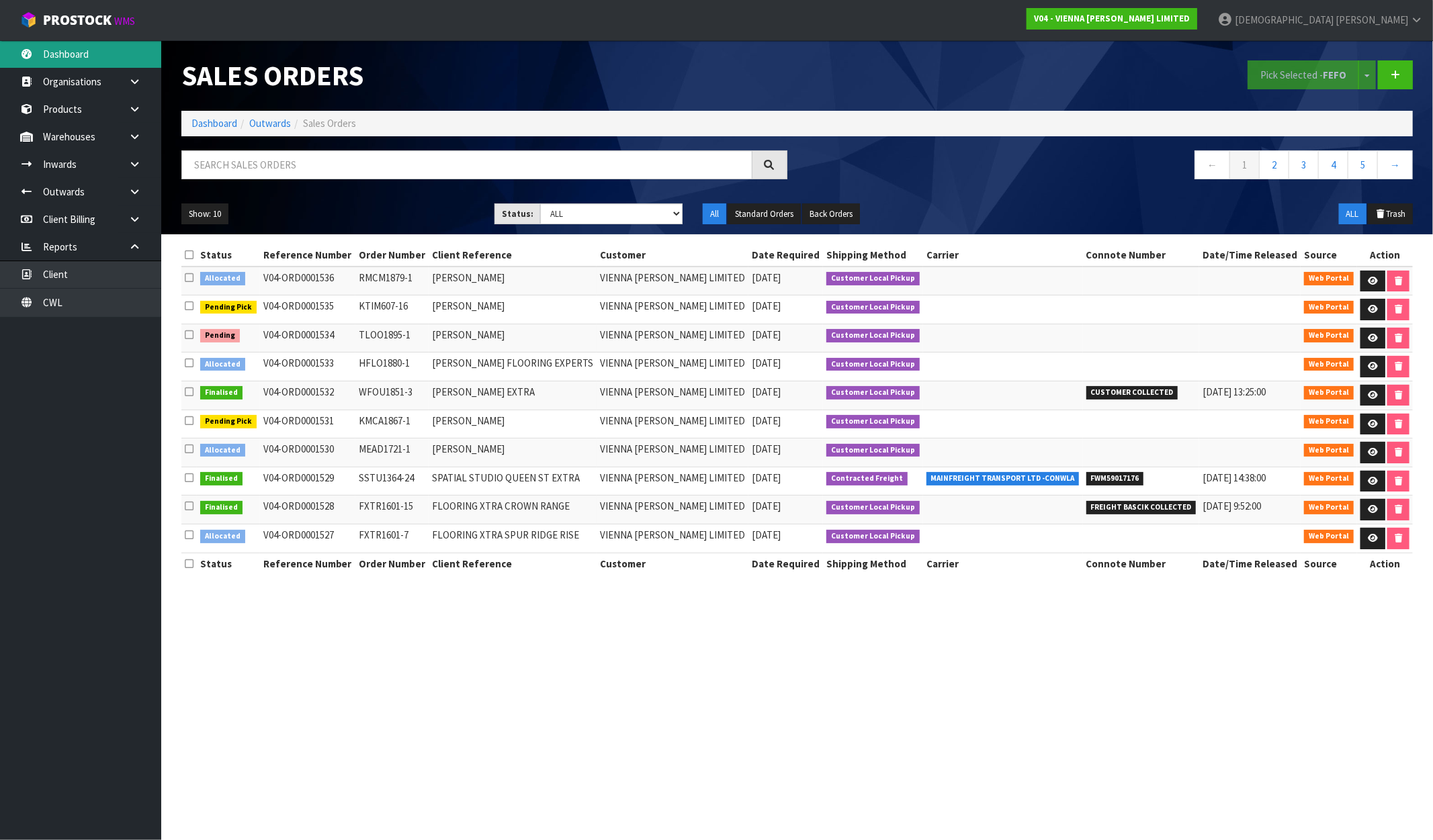
click at [105, 43] on link "Dashboard" at bounding box center [81, 54] width 162 height 27
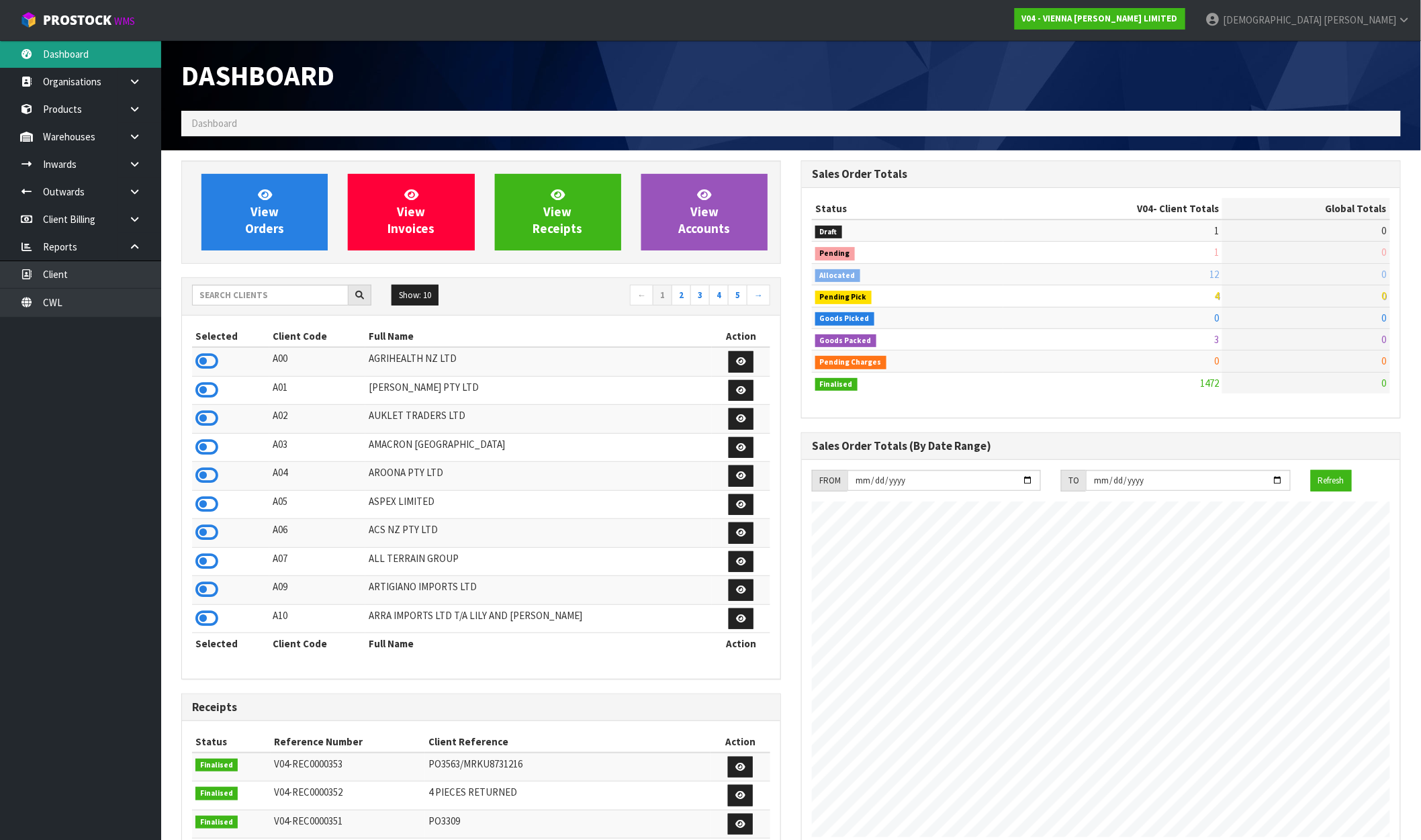
scroll to position [974, 620]
click at [1377, 24] on span "[PERSON_NAME]" at bounding box center [1359, 20] width 72 height 13
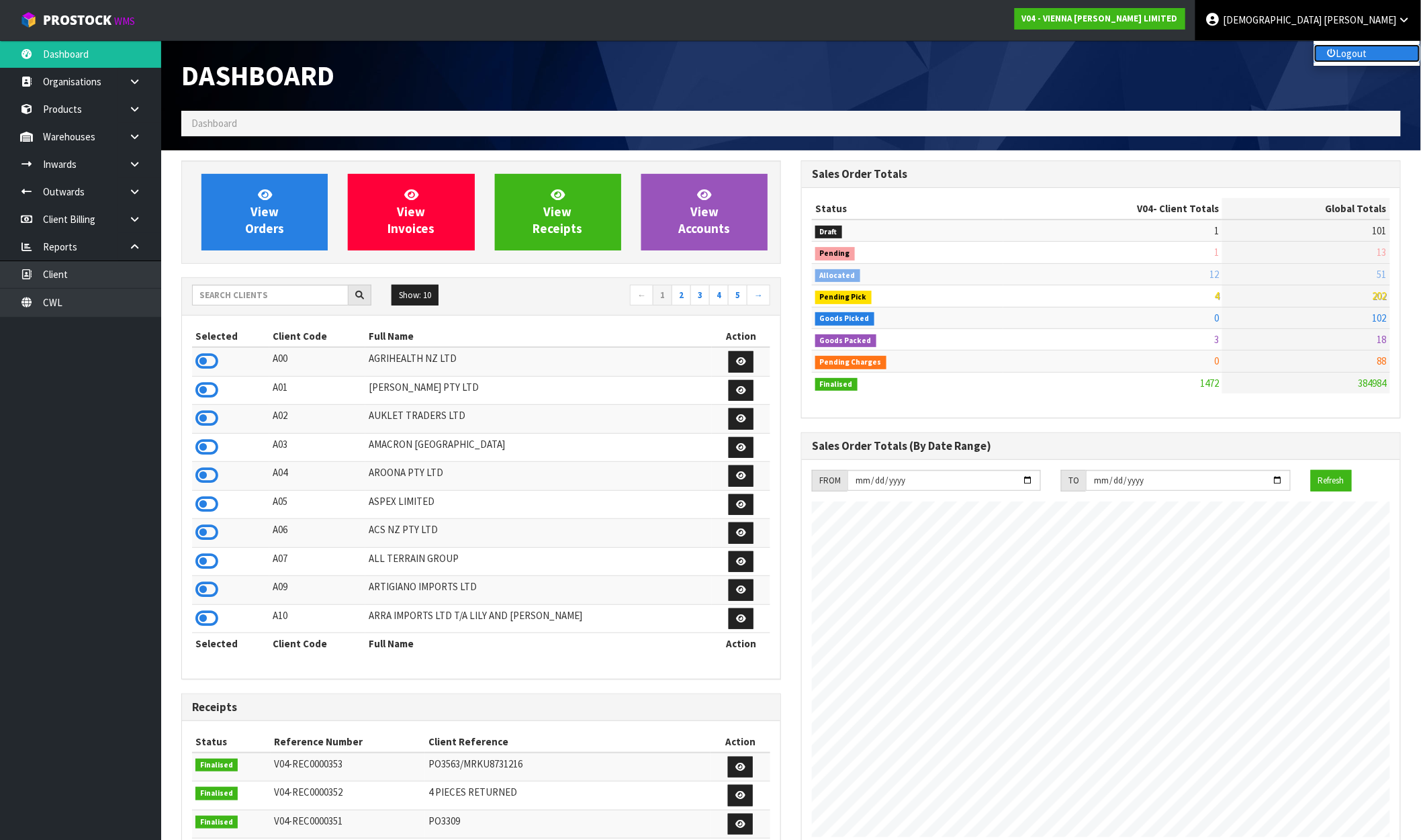
click at [1352, 50] on link "Logout" at bounding box center [1367, 53] width 106 height 18
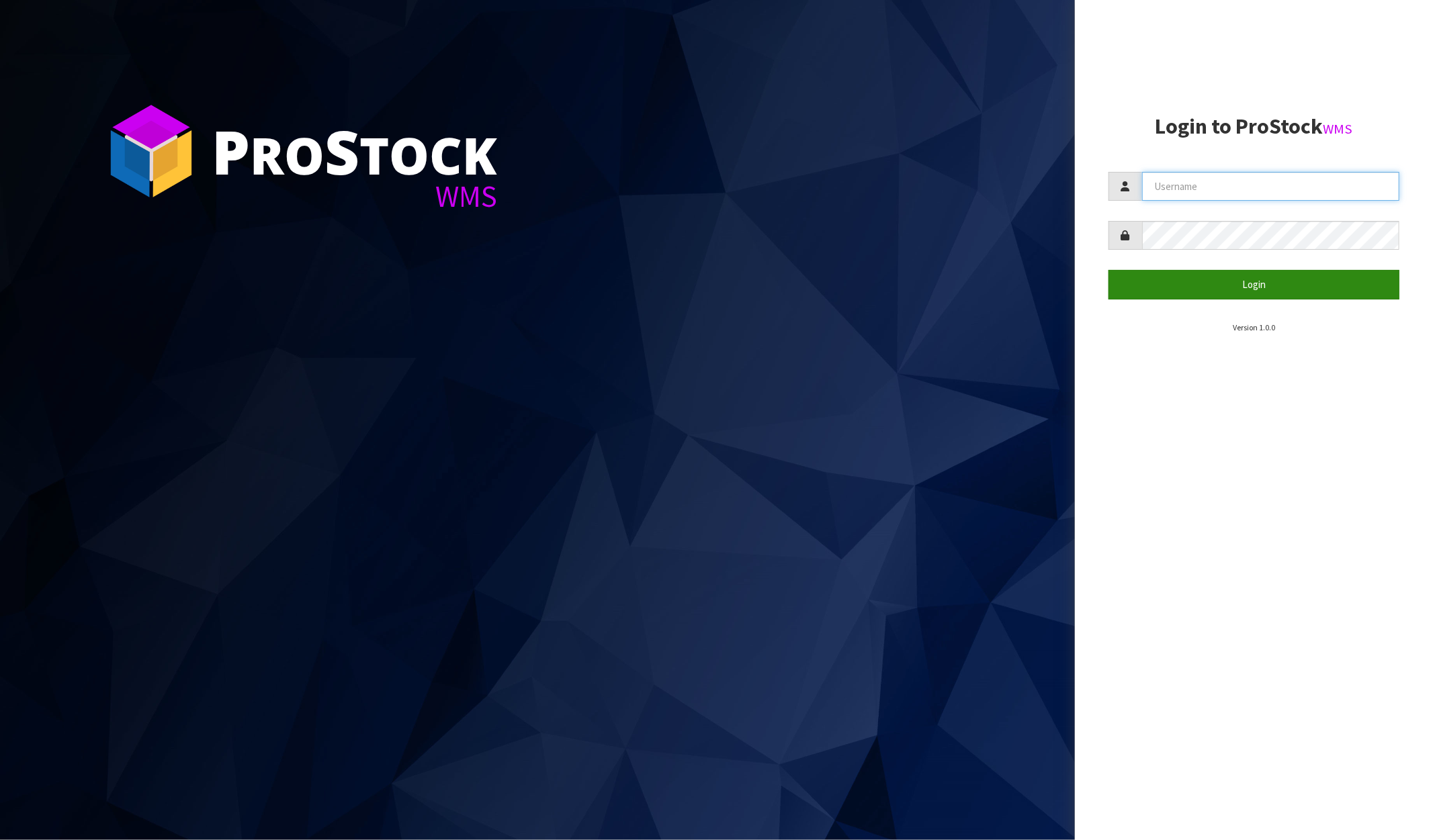
type input "[PERSON_NAME]"
click at [1220, 286] on button "Login" at bounding box center [1254, 284] width 291 height 29
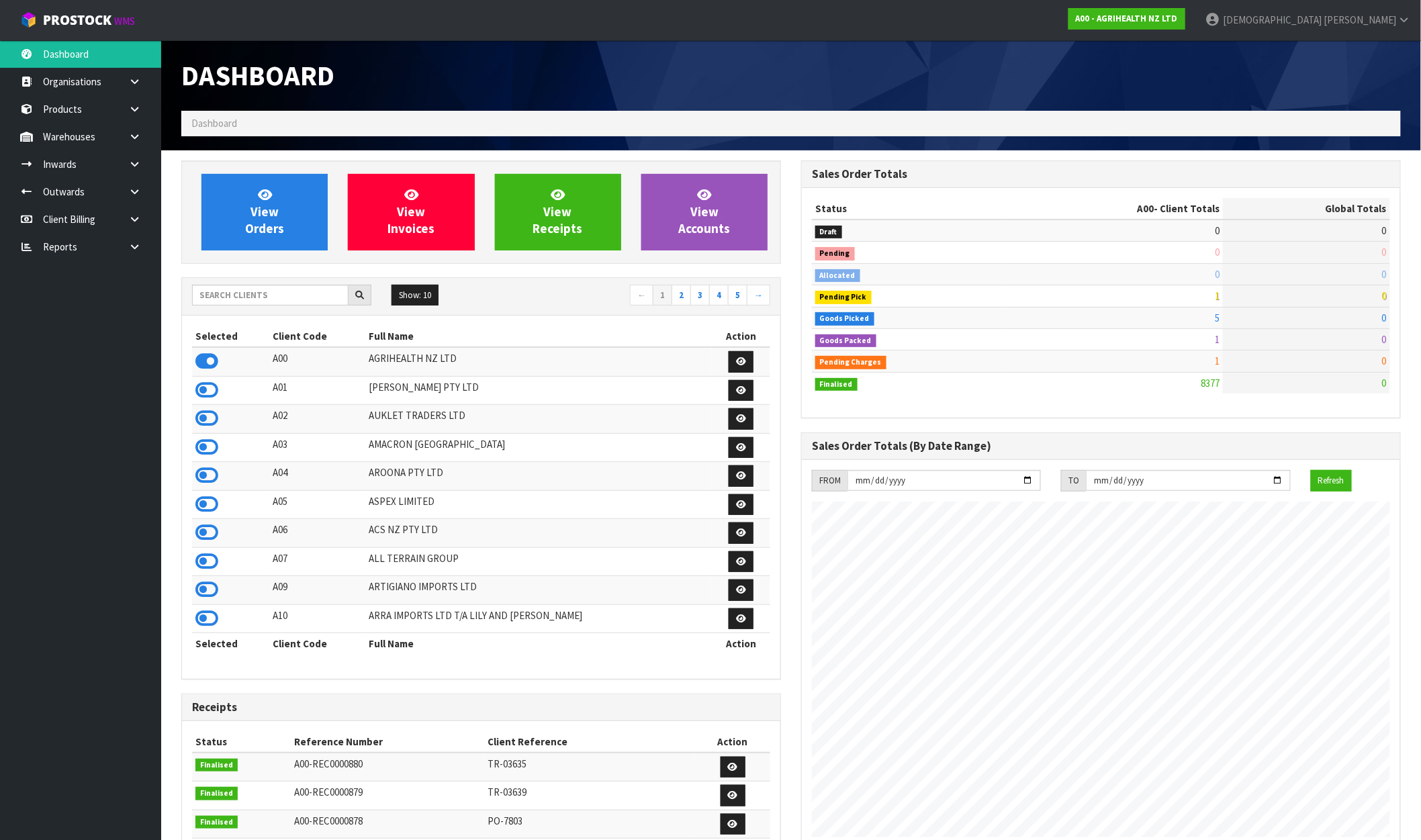
scroll to position [1017, 620]
click at [1185, 9] on link "A00 - AGRIHEALTH NZ LTD" at bounding box center [1126, 19] width 117 height 21
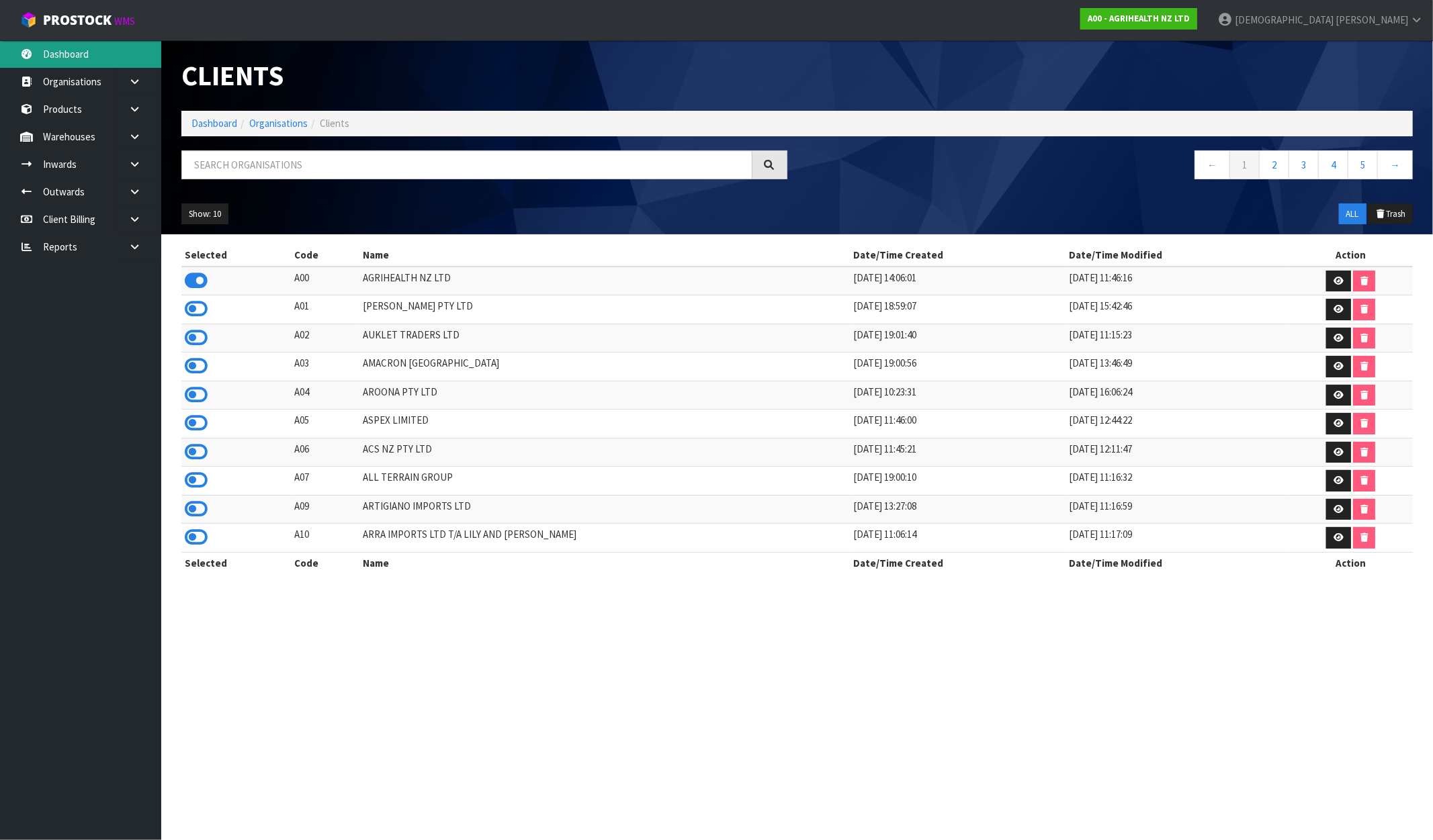
click at [81, 48] on link "Dashboard" at bounding box center [81, 54] width 162 height 27
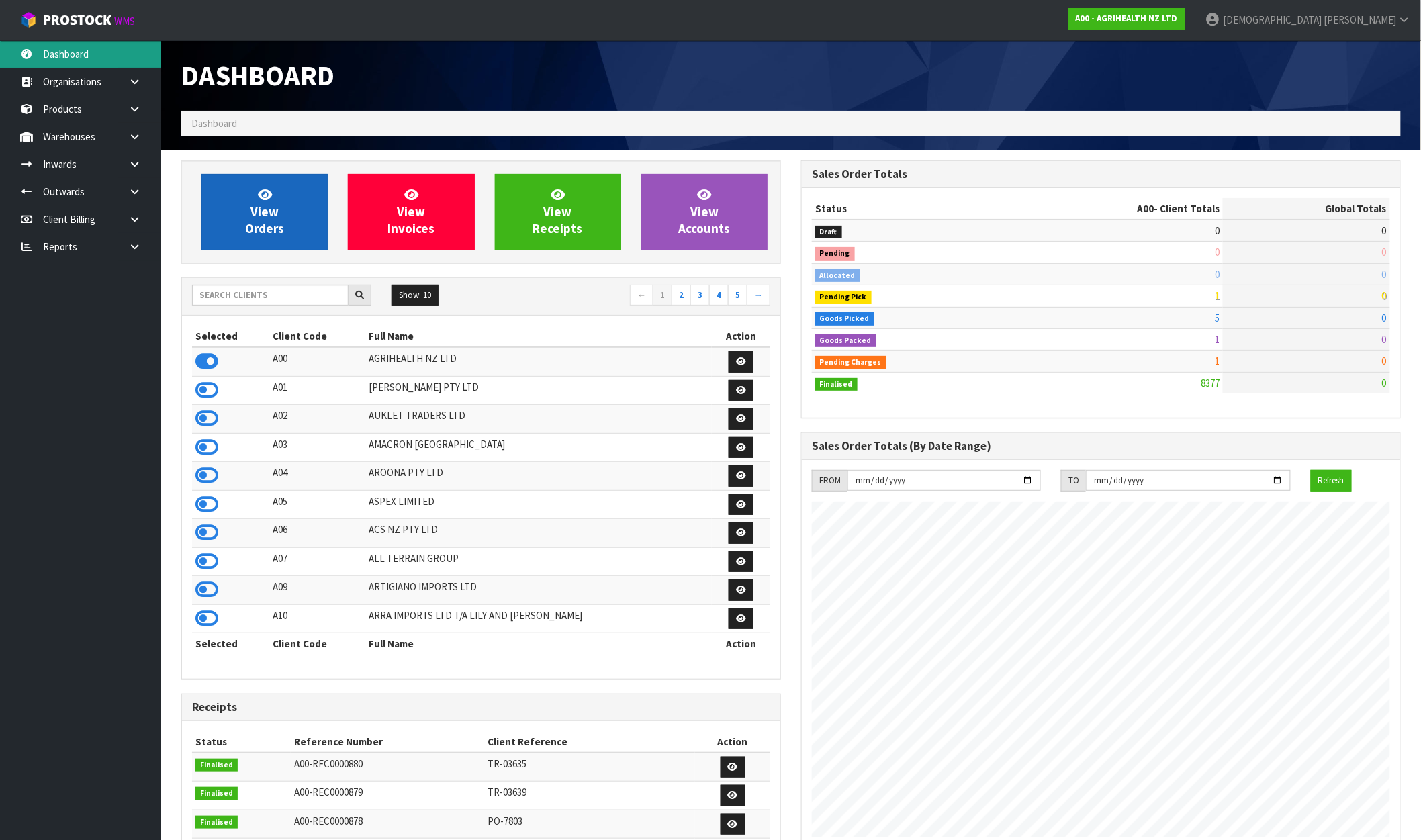
scroll to position [1017, 620]
click at [265, 196] on icon at bounding box center [265, 194] width 14 height 13
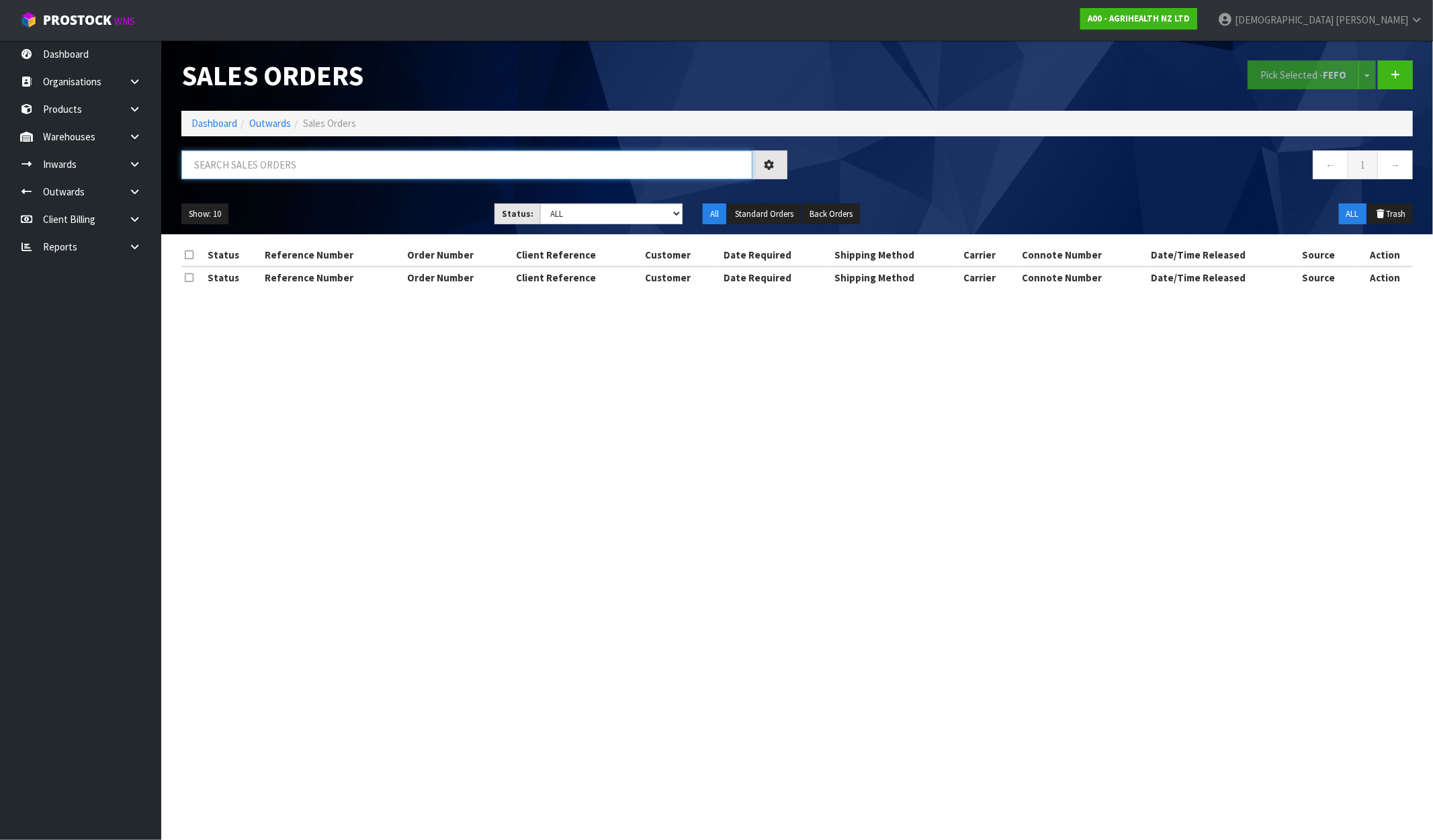
click at [299, 157] on input "text" at bounding box center [467, 165] width 571 height 29
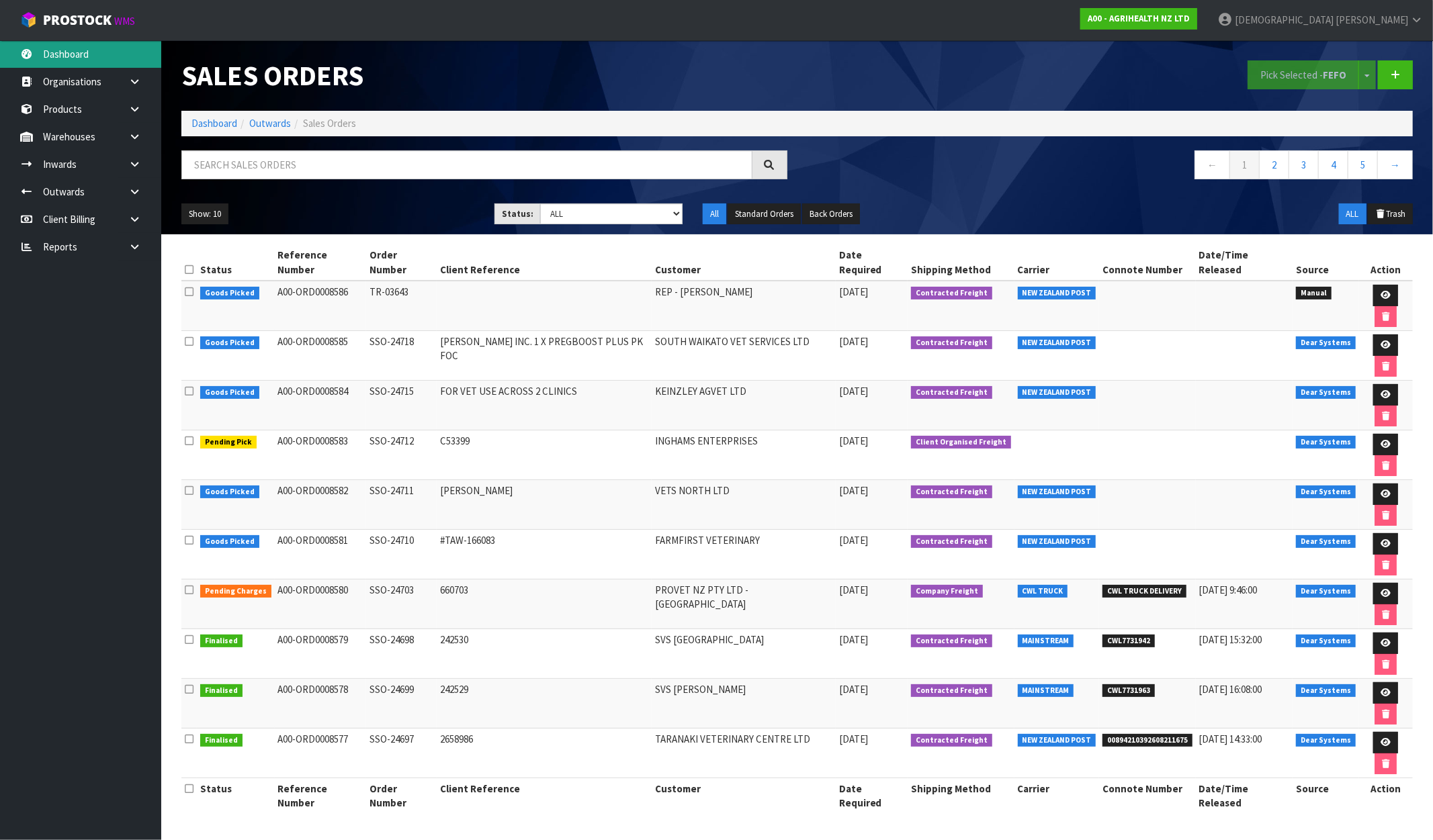
click at [83, 57] on link "Dashboard" at bounding box center [81, 54] width 162 height 27
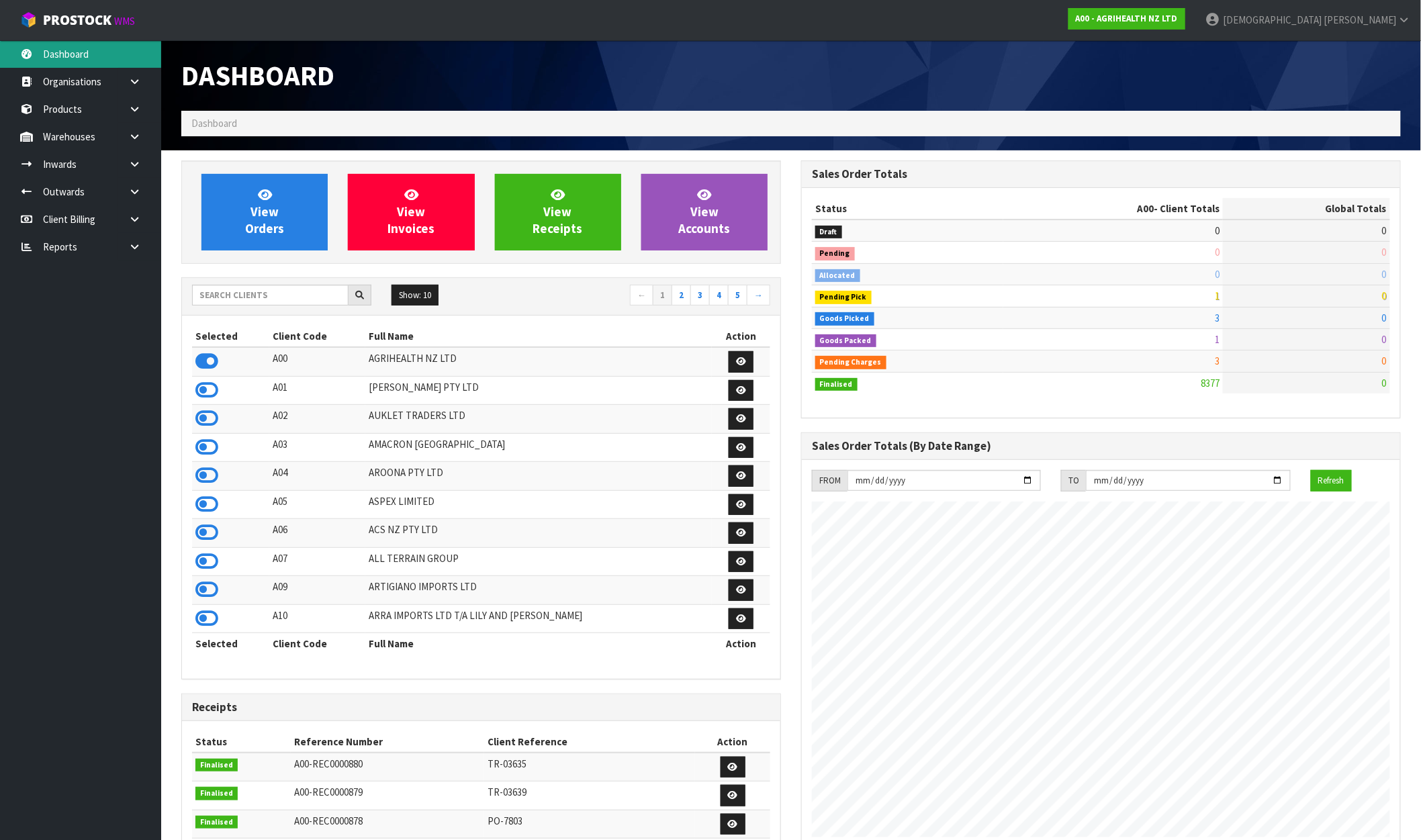
scroll to position [1017, 620]
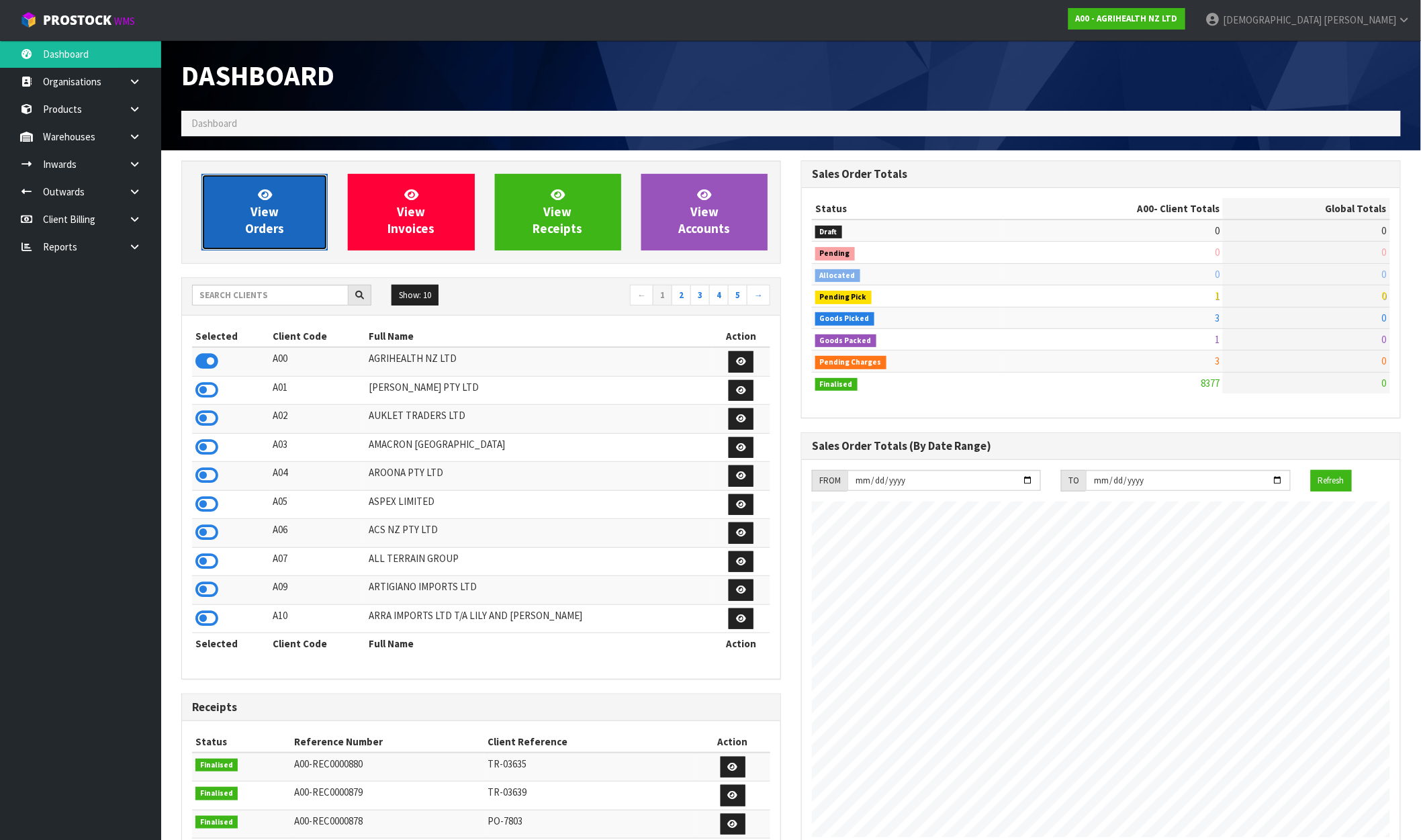
click at [244, 228] on link "View Orders" at bounding box center [265, 212] width 126 height 77
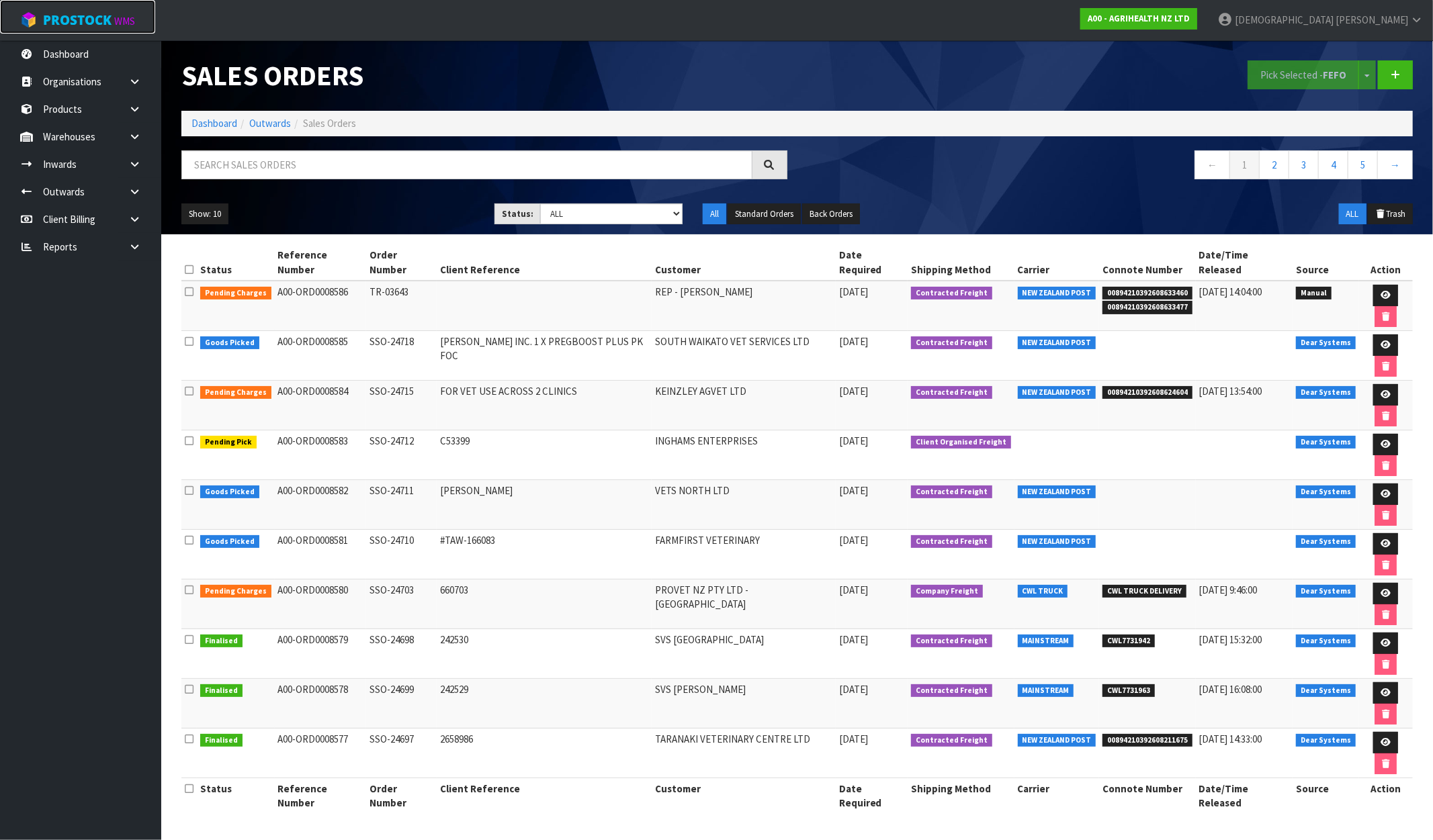
click at [79, 24] on span "ProStock" at bounding box center [77, 20] width 69 height 18
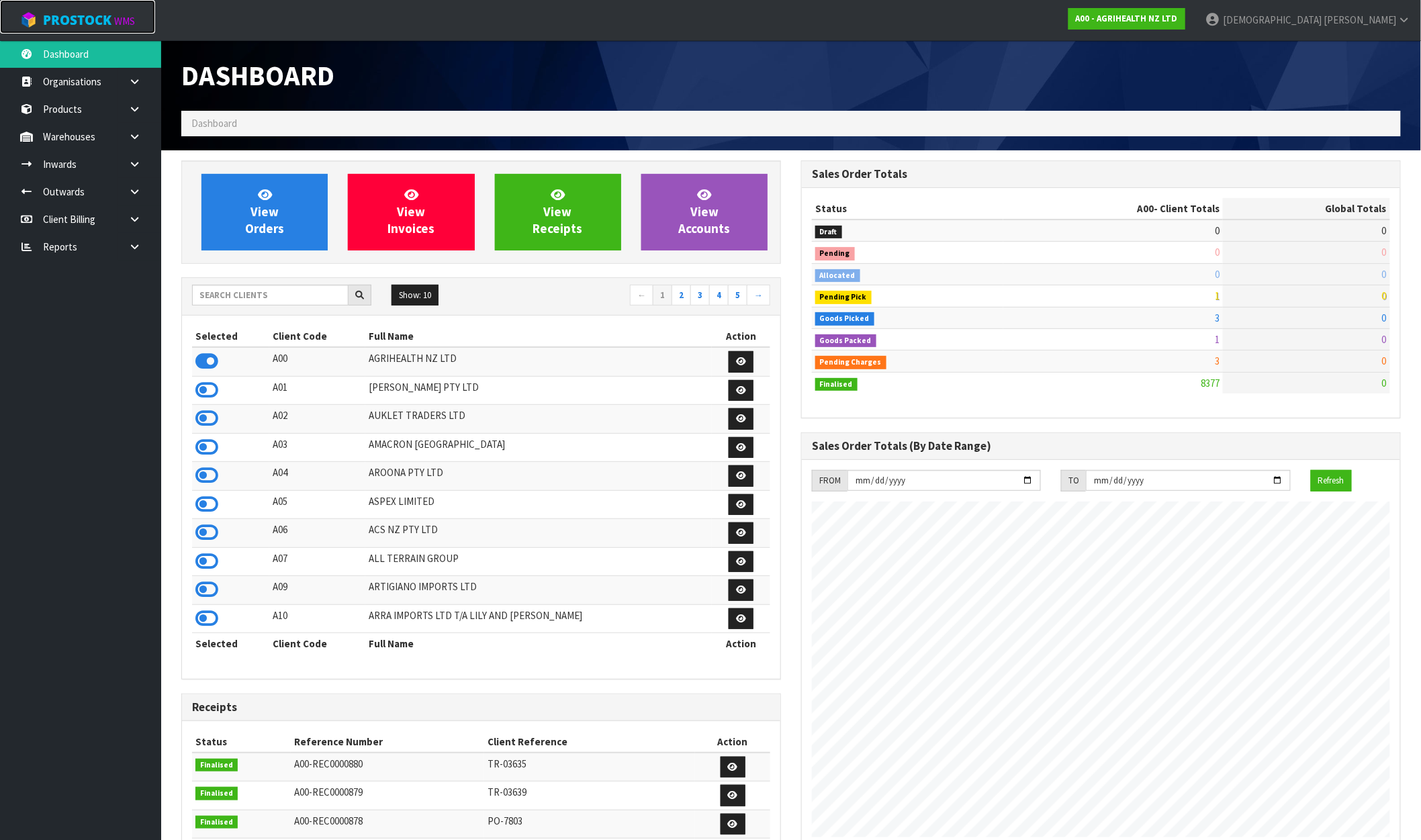
scroll to position [1017, 620]
